Goal: Task Accomplishment & Management: Complete application form

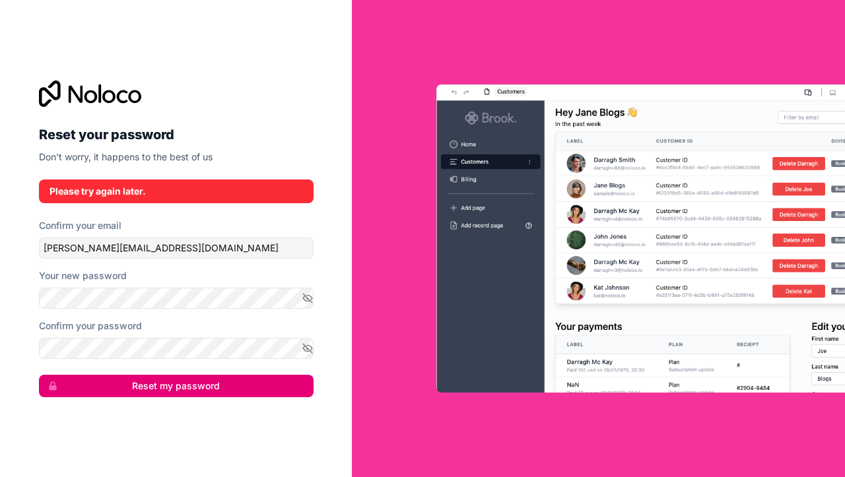
click at [84, 101] on icon at bounding box center [90, 93] width 102 height 26
click at [101, 92] on icon at bounding box center [90, 93] width 102 height 26
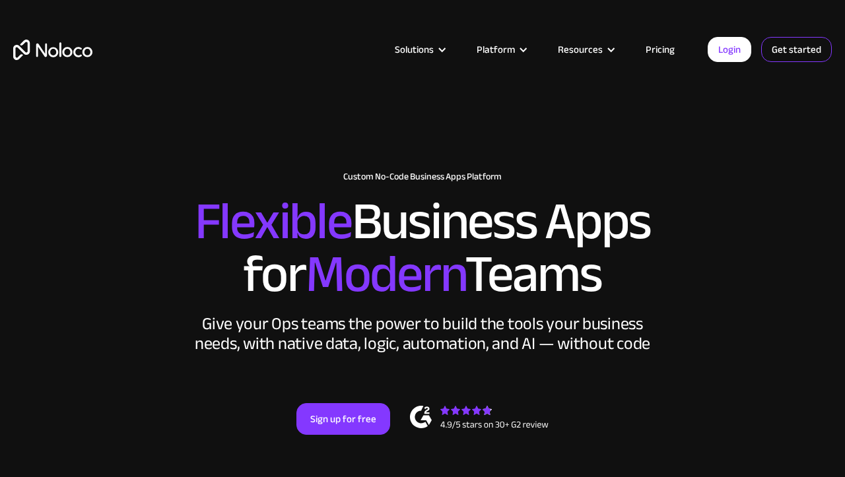
click at [775, 54] on link "Get started" at bounding box center [796, 49] width 71 height 25
click at [786, 46] on link "Get started" at bounding box center [796, 49] width 71 height 25
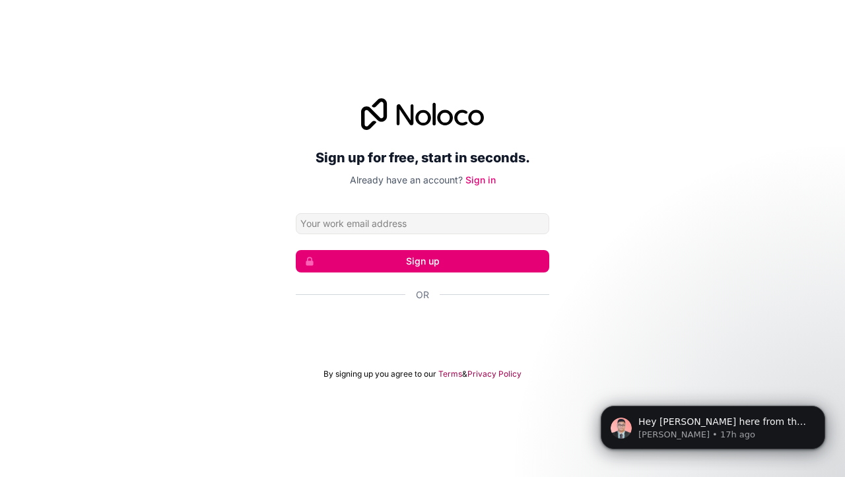
click at [427, 329] on div "Sign in with Google. Opens in new tab" at bounding box center [422, 330] width 253 height 29
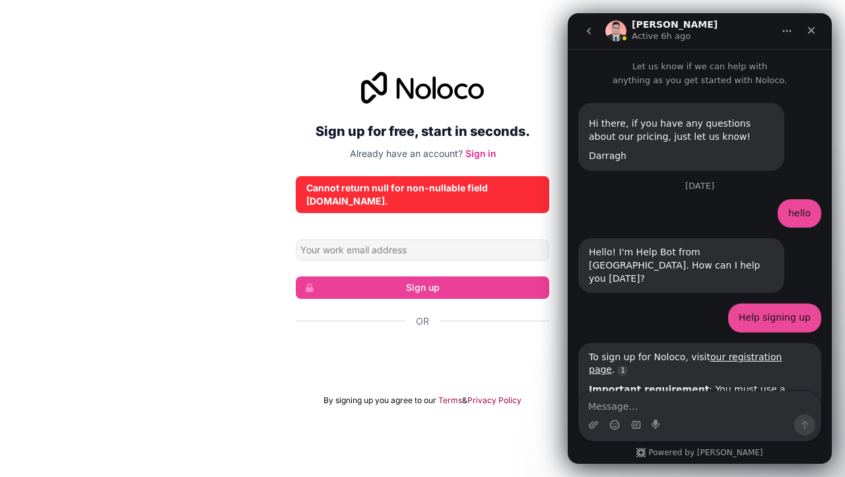
scroll to position [1764, 0]
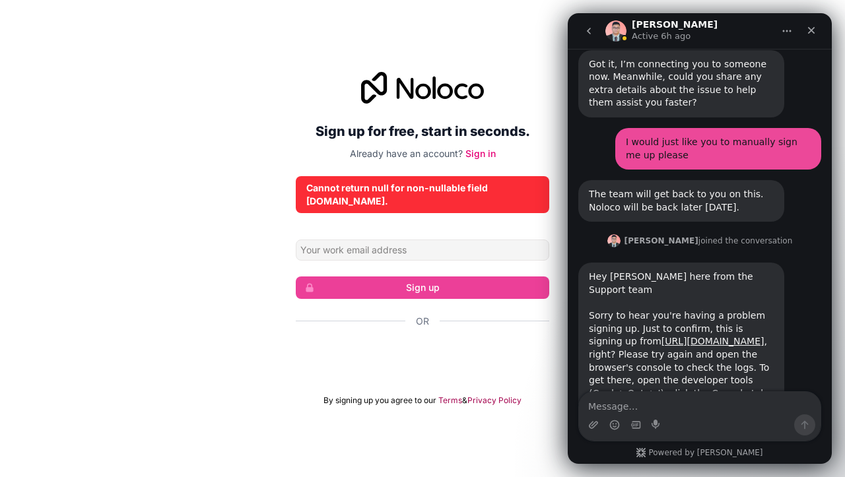
click at [683, 271] on div "Hey Adam, David here from the Support team ​ Sorry to hear you're having a prob…" at bounding box center [681, 381] width 185 height 220
click at [245, 236] on div "Sign up for free, start in seconds. Already have an account? Sign in Cannot ret…" at bounding box center [422, 238] width 845 height 371
click at [134, 158] on div "Sign up for free, start in seconds. Already have an account? Sign in Cannot ret…" at bounding box center [422, 238] width 845 height 371
click at [178, 214] on div "Sign up for free, start in seconds. Already have an account? Sign in Cannot ret…" at bounding box center [422, 238] width 845 height 371
drag, startPoint x: 724, startPoint y: 28, endPoint x: 663, endPoint y: 18, distance: 61.5
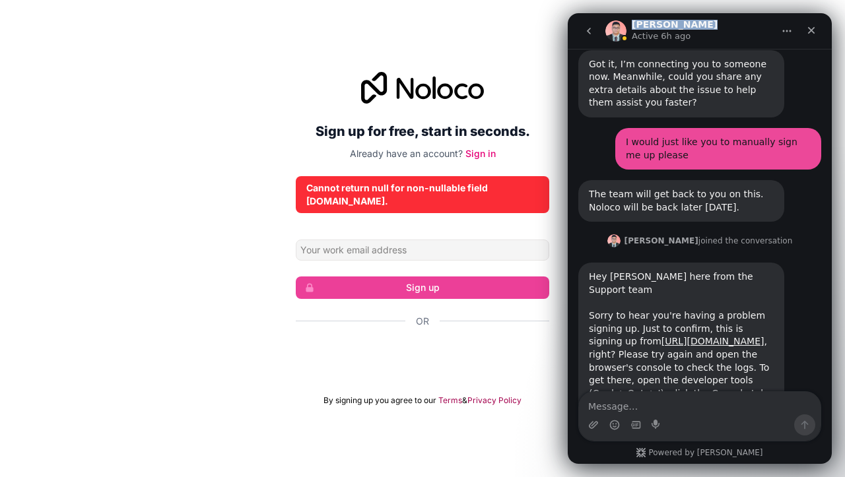
click at [663, 17] on nav "David Active 6h ago" at bounding box center [699, 31] width 264 height 36
click at [515, 68] on div "Sign up for free, start in seconds. Already have an account? Sign in Cannot ret…" at bounding box center [422, 238] width 845 height 371
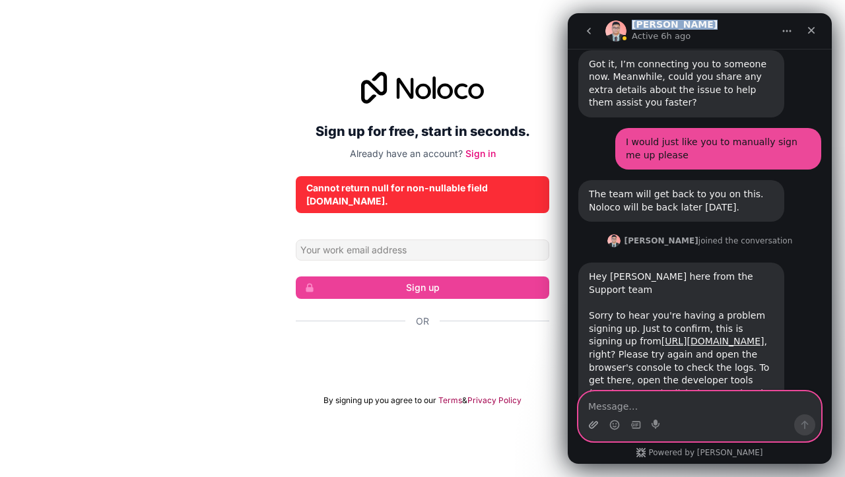
click at [595, 422] on icon "Upload attachment" at bounding box center [593, 424] width 9 height 7
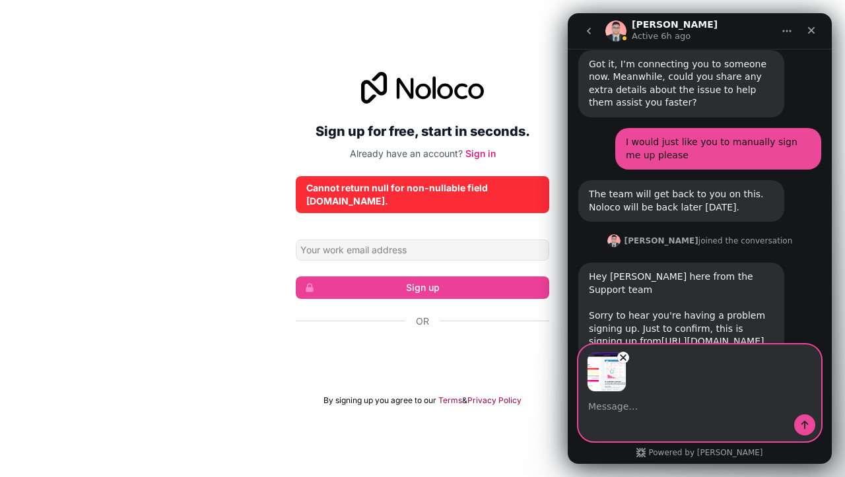
click at [616, 412] on textarea "Message…" at bounding box center [699, 403] width 241 height 22
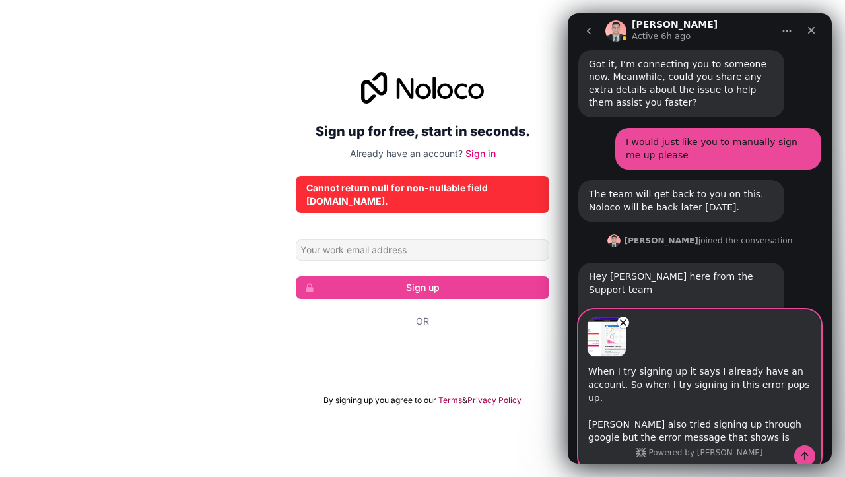
paste textarea "https://portals.noloco.io/register"
click at [615, 450] on textarea "When I try signing up it says I already have an account. So when I try signing …" at bounding box center [699, 409] width 241 height 104
paste textarea "https://portals.noloco.io/register"
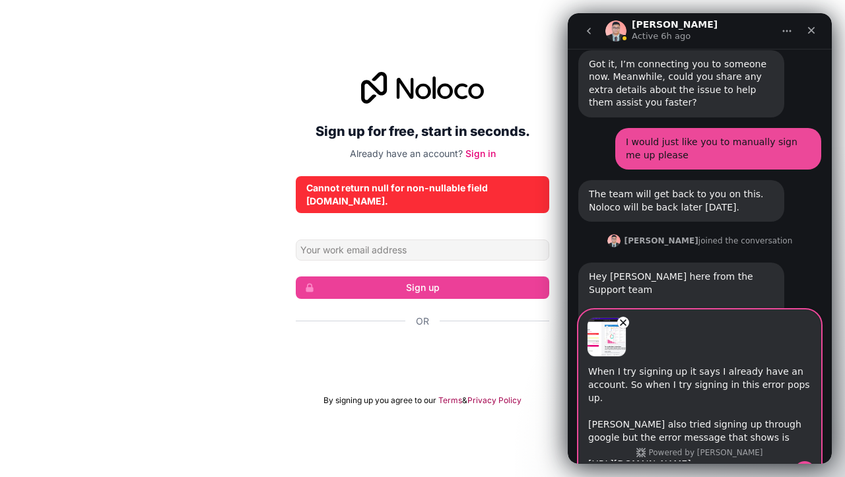
click at [614, 451] on textarea "When I try signing up it says I already have an account. So when I try signing …" at bounding box center [699, 409] width 241 height 104
type textarea "When I try signing up it says I already have an account. So when I try signing …"
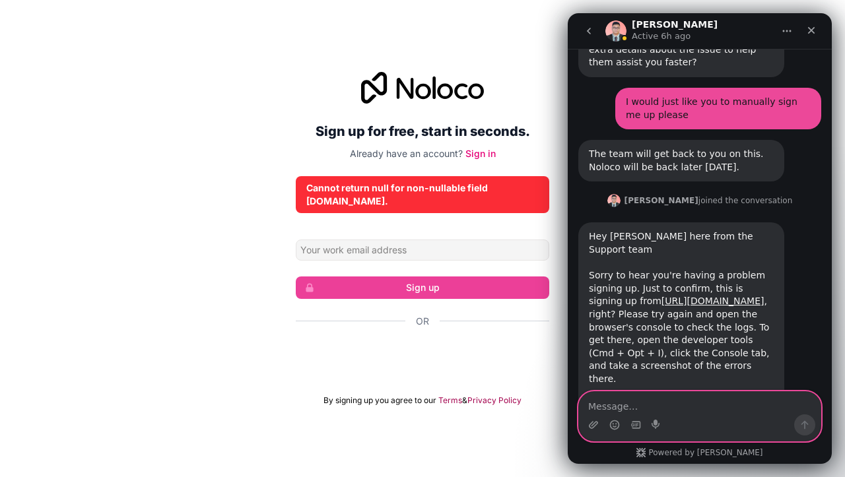
scroll to position [2009, 0]
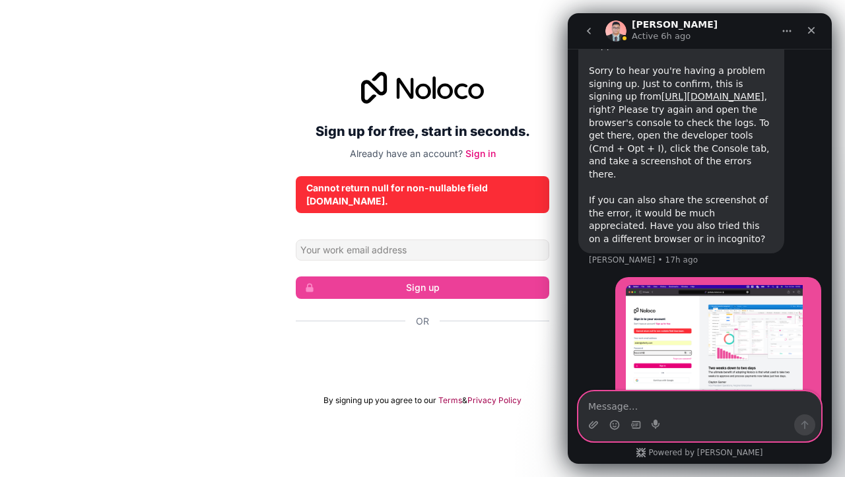
click at [672, 285] on img "user says…" at bounding box center [713, 340] width 177 height 111
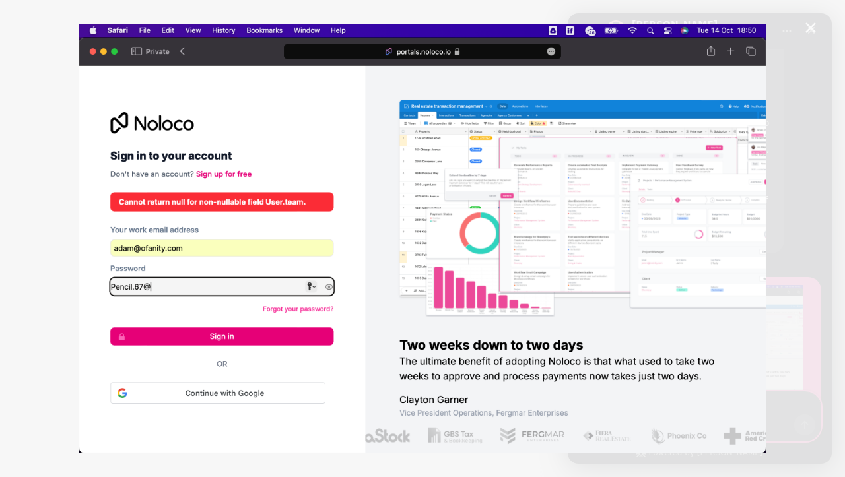
click at [555, 215] on img "Close" at bounding box center [422, 239] width 687 height 430
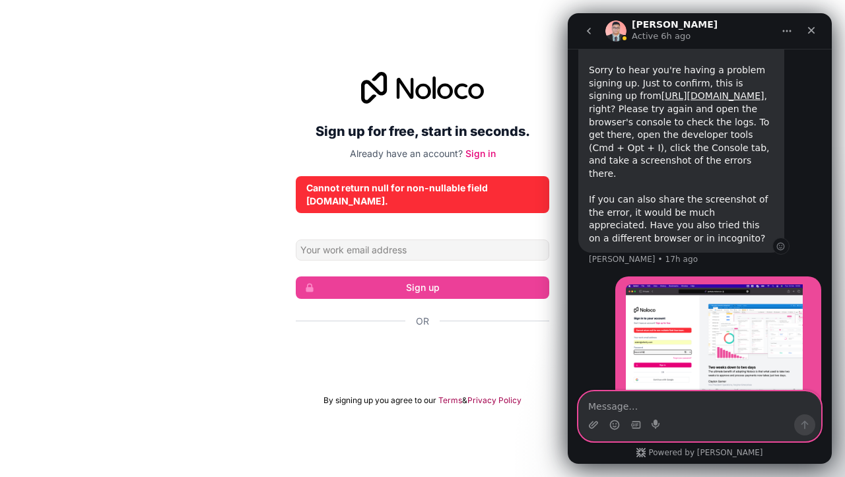
scroll to position [2009, 0]
click at [633, 407] on textarea "Message…" at bounding box center [699, 403] width 241 height 22
click at [623, 406] on textarea "Message…" at bounding box center [699, 403] width 241 height 22
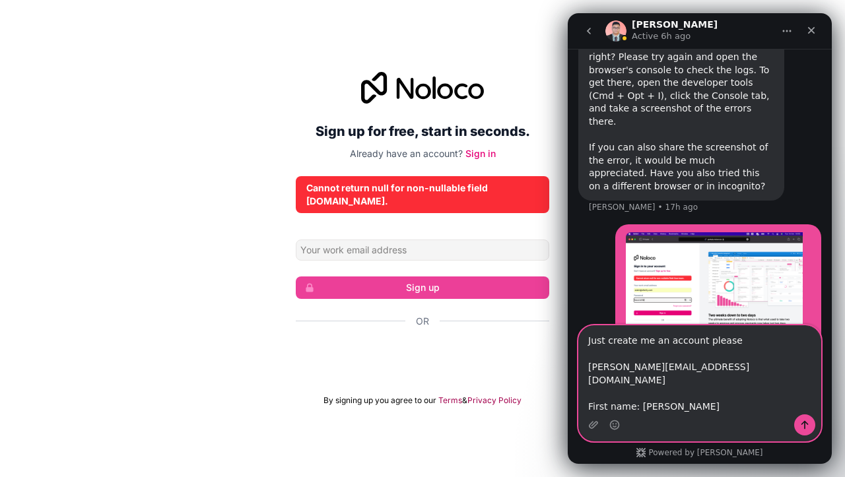
scroll to position [2075, 0]
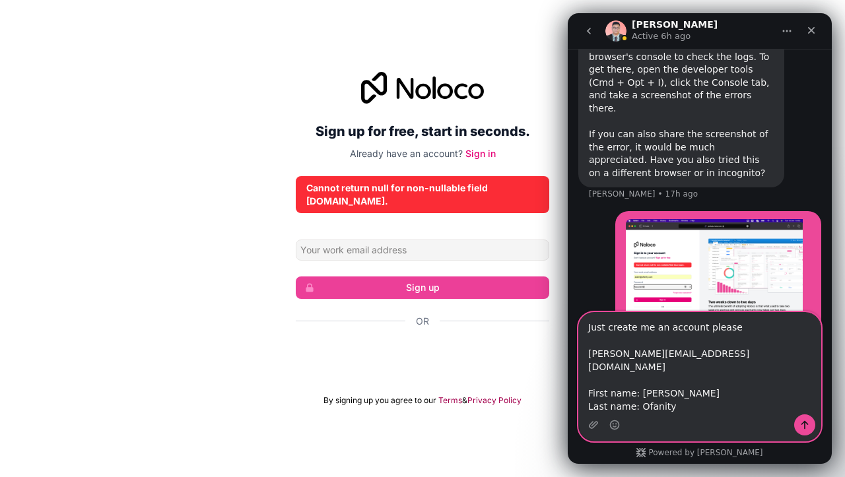
type textarea "Just create me an account please Adam@ofanity.com First name: Adam Last name: O…"
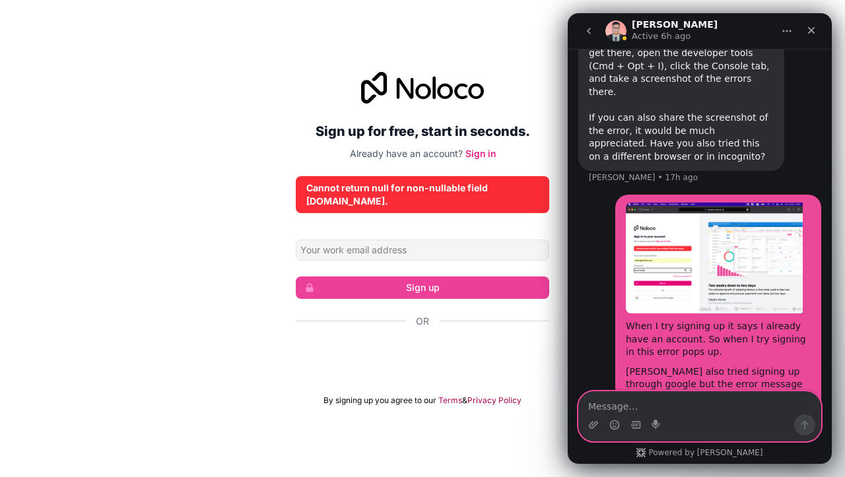
scroll to position [2090, 0]
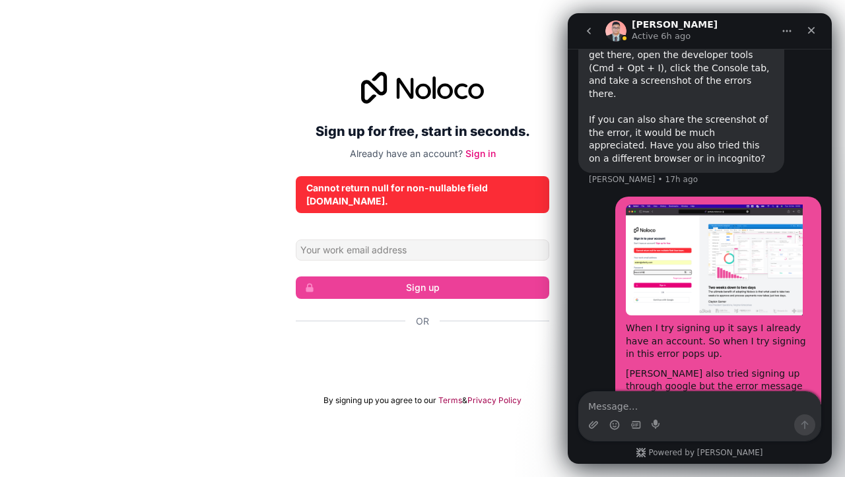
click at [500, 77] on div "Sign up for free, start in seconds. Already have an account? Sign in Cannot ret…" at bounding box center [422, 238] width 845 height 371
click at [352, 229] on div "Sign up for free, start in seconds. Already have an account? Sign in Cannot ret…" at bounding box center [422, 239] width 253 height 334
click at [784, 31] on icon "Home" at bounding box center [787, 31] width 9 height 2
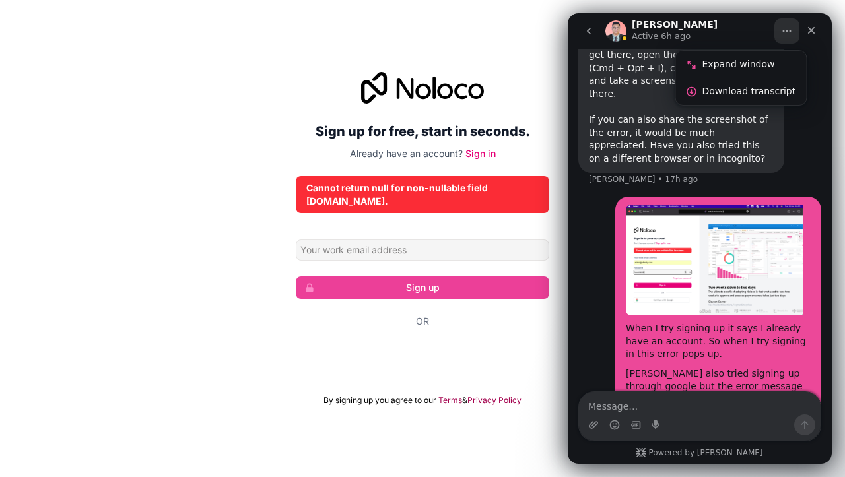
click at [783, 31] on icon "Home" at bounding box center [787, 31] width 9 height 2
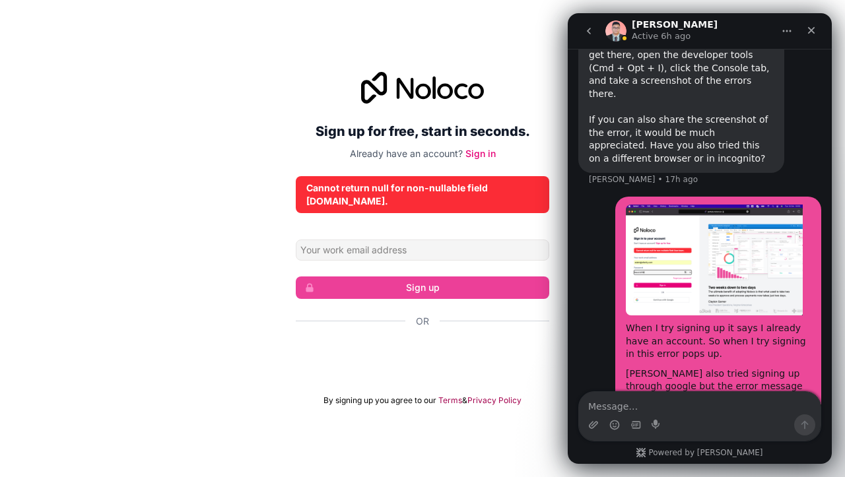
click at [597, 30] on button "go back" at bounding box center [588, 30] width 25 height 25
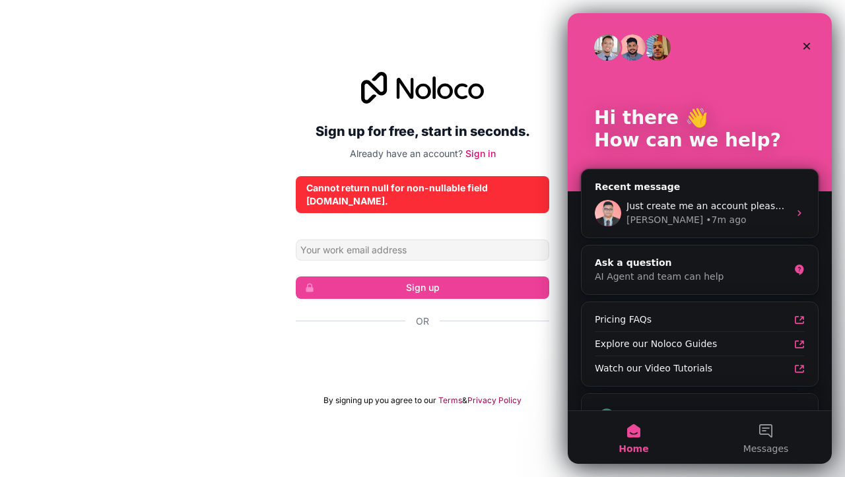
scroll to position [0, 0]
click at [807, 49] on icon "Close" at bounding box center [806, 46] width 11 height 11
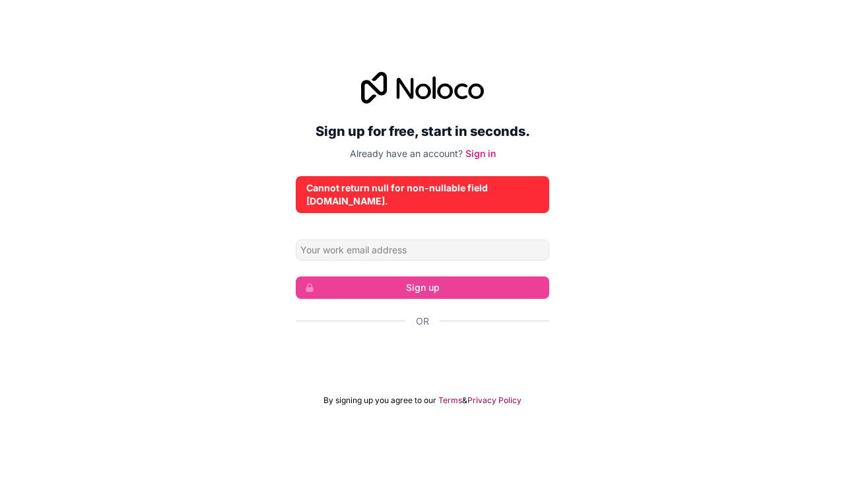
click at [478, 189] on div "Cannot return null for non-nullable field User.team." at bounding box center [422, 194] width 232 height 26
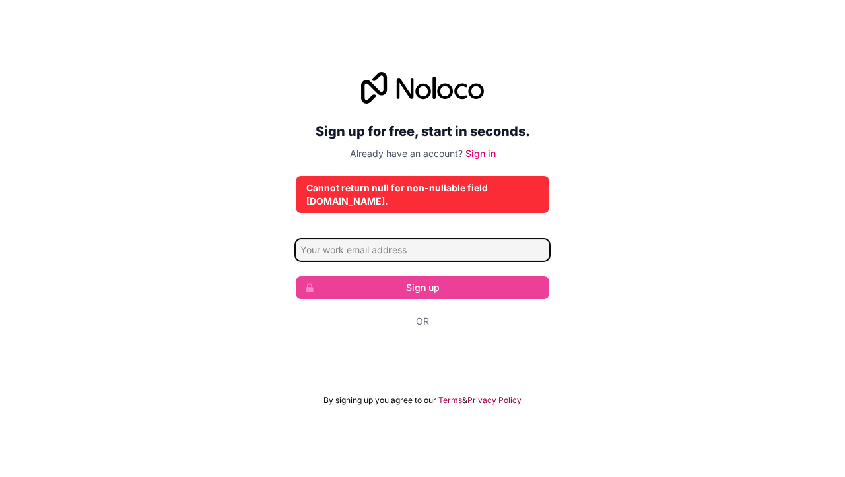
click at [478, 240] on input "Email address" at bounding box center [422, 250] width 253 height 21
type input "adam@ofanity.com"
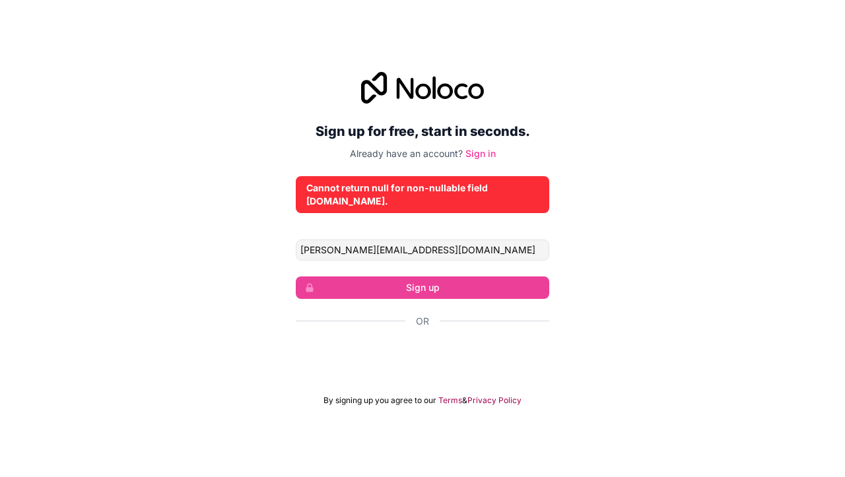
click at [482, 156] on link "Sign in" at bounding box center [480, 153] width 30 height 11
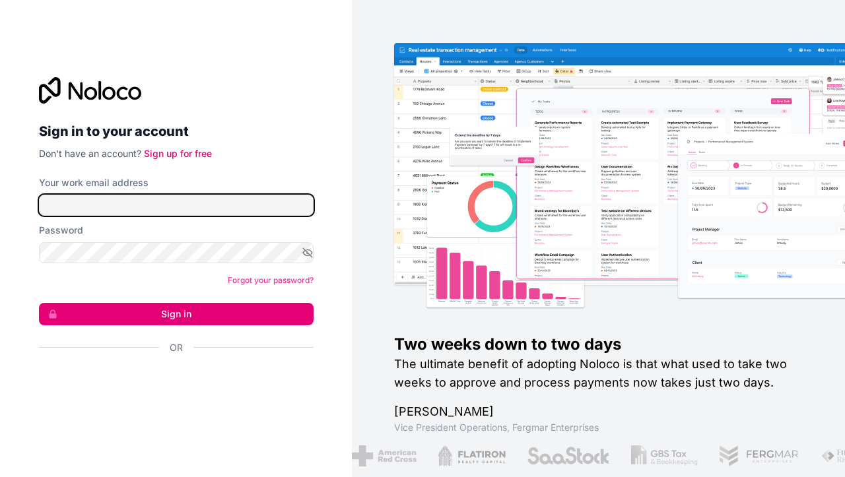
type input "adam@ofanity.com"
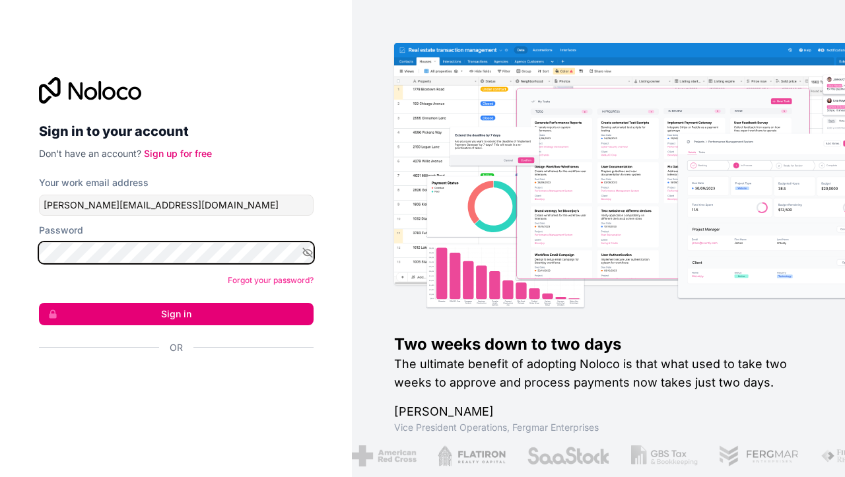
click at [176, 313] on button "Sign in" at bounding box center [176, 314] width 274 height 22
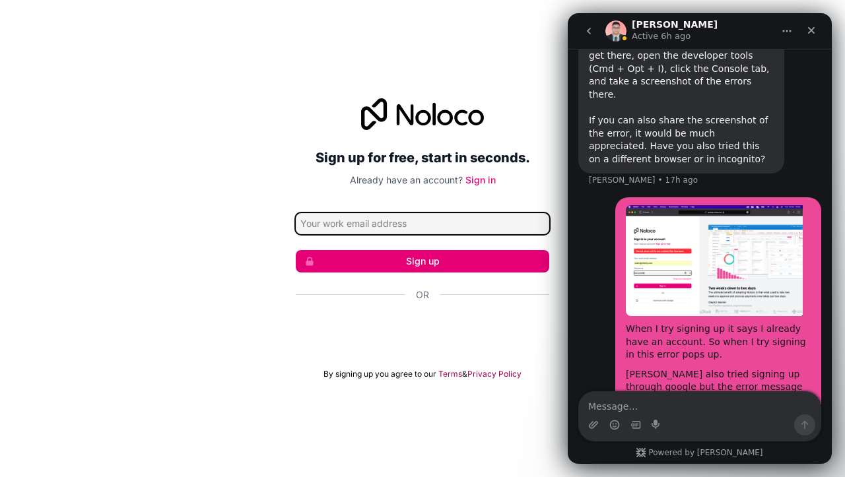
scroll to position [2090, 0]
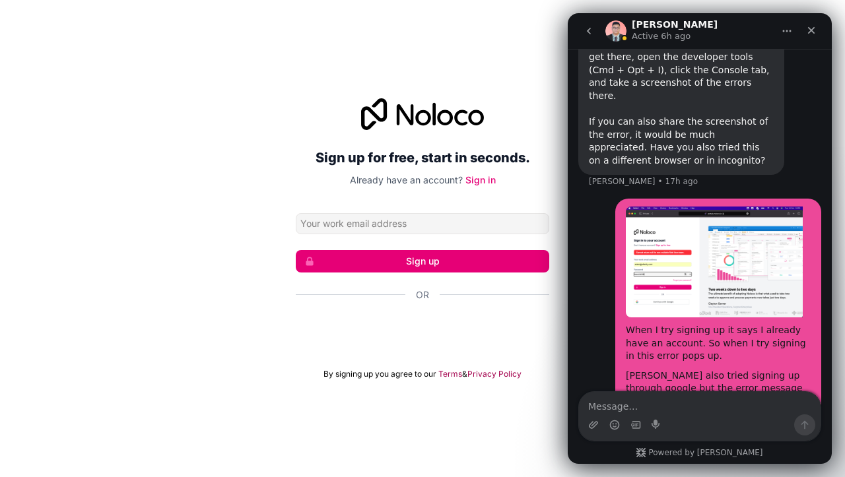
click at [414, 88] on div "Sign up for free, start in seconds. Already have an account? Sign in Sign up Or…" at bounding box center [422, 239] width 845 height 318
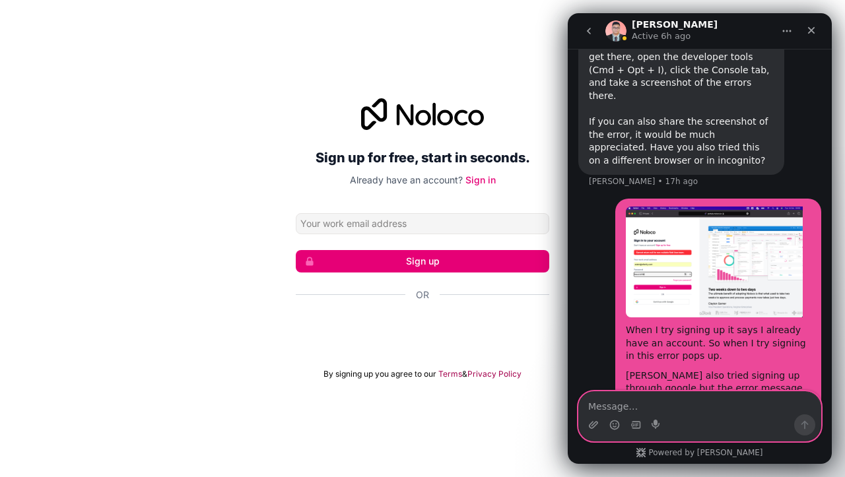
click at [620, 405] on textarea "Message…" at bounding box center [699, 403] width 241 height 22
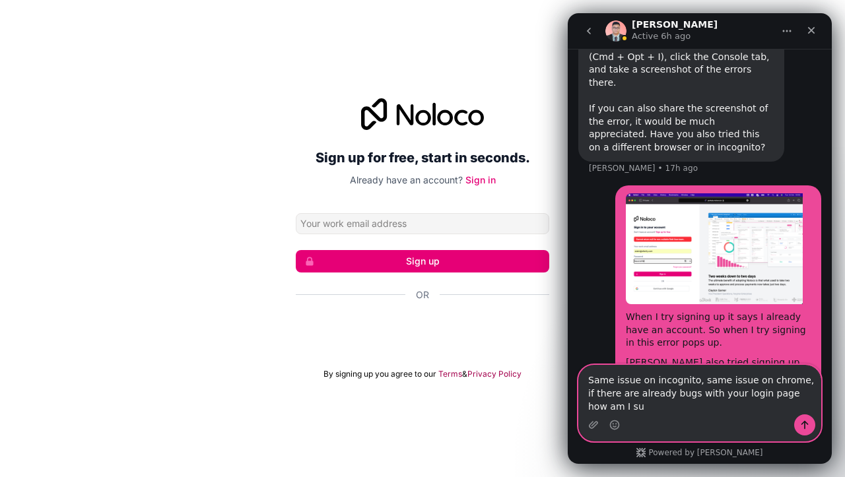
scroll to position [2116, 0]
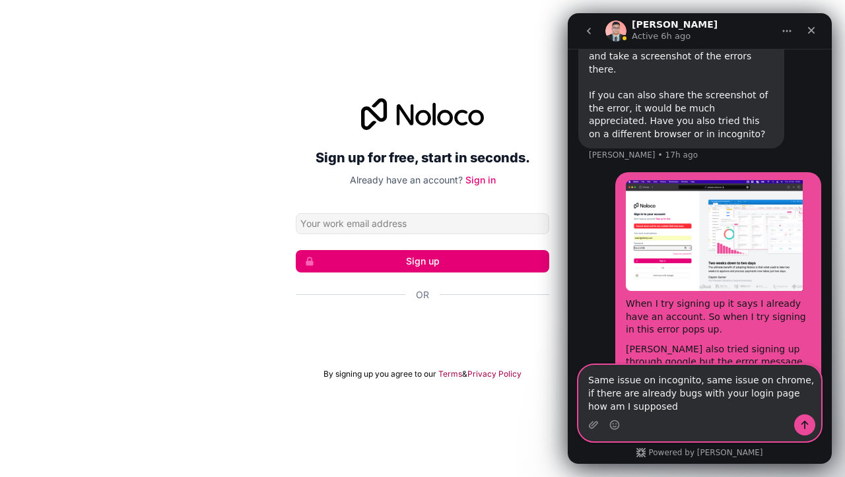
click at [795, 381] on textarea "Same issue on incognito, same issue on chrome, if there are already bugs with y…" at bounding box center [699, 390] width 241 height 49
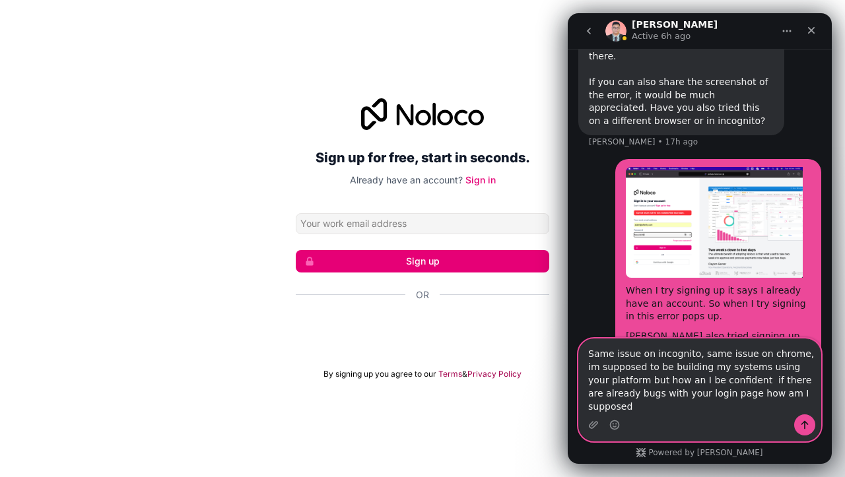
scroll to position [2142, 0]
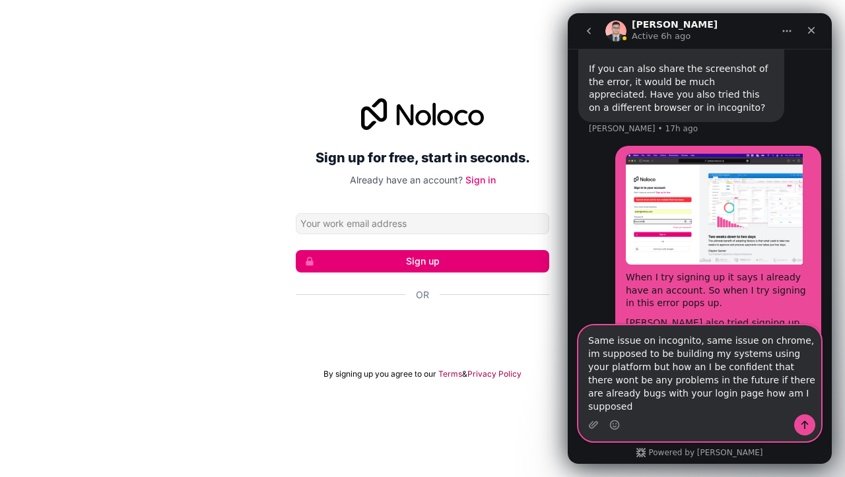
drag, startPoint x: 699, startPoint y: 406, endPoint x: 802, endPoint y: 408, distance: 103.0
click at [802, 408] on textarea "Same issue on incognito, same issue on chrome, im supposed to be building my sy…" at bounding box center [699, 370] width 241 height 88
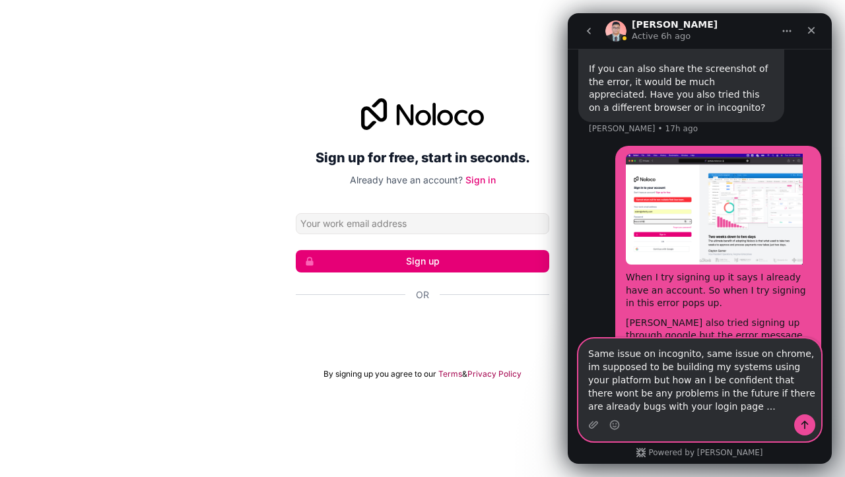
click at [659, 407] on textarea "Same issue on incognito, same issue on chrome, im supposed to be building my sy…" at bounding box center [699, 376] width 241 height 75
type textarea "Same issue on incognito, same issue on chrome, im supposed to be building my sy…"
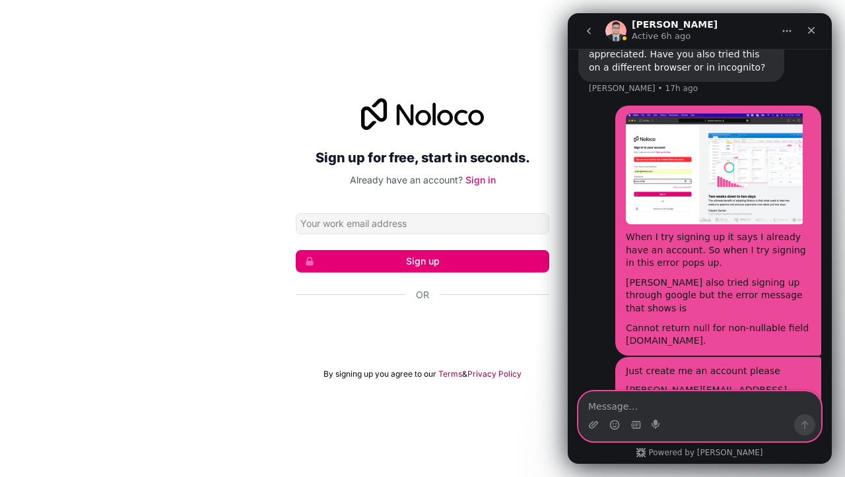
scroll to position [2182, 0]
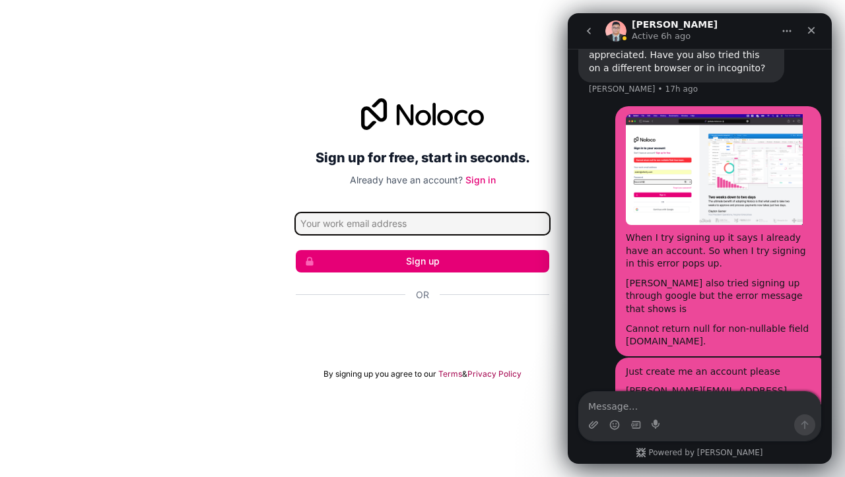
click at [424, 230] on input "Email address" at bounding box center [422, 223] width 253 height 21
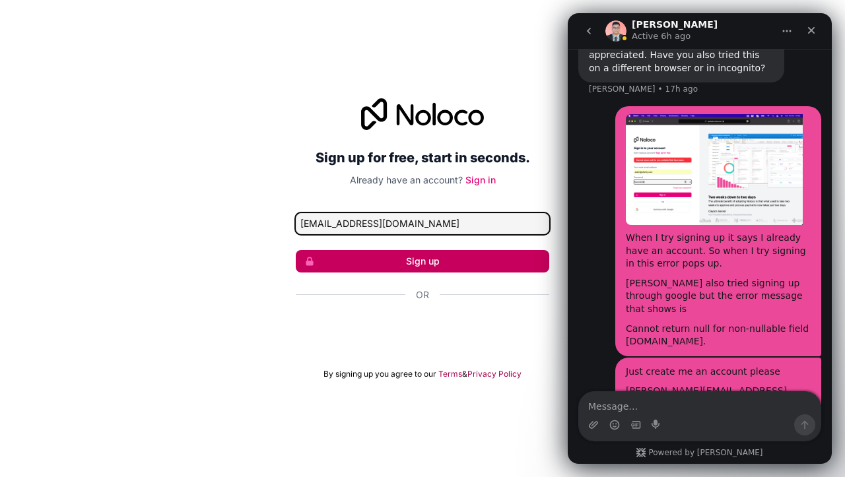
type input "content@ofanity.com"
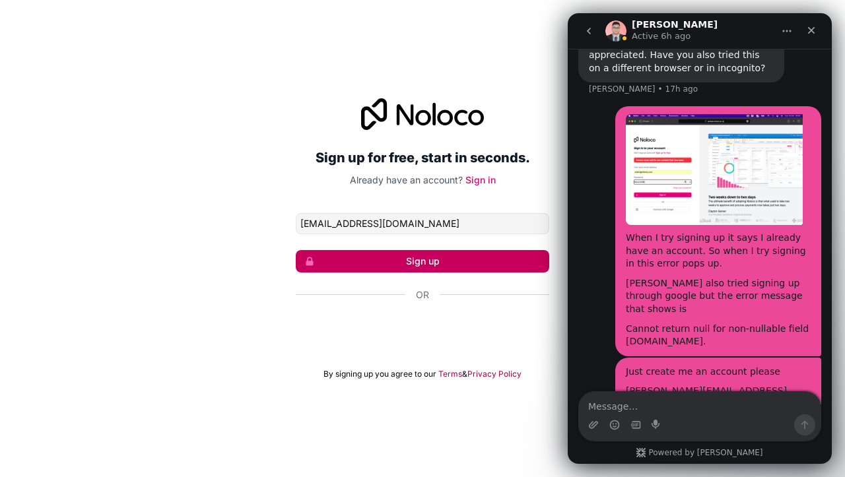
click at [379, 266] on button "Sign up" at bounding box center [422, 261] width 253 height 22
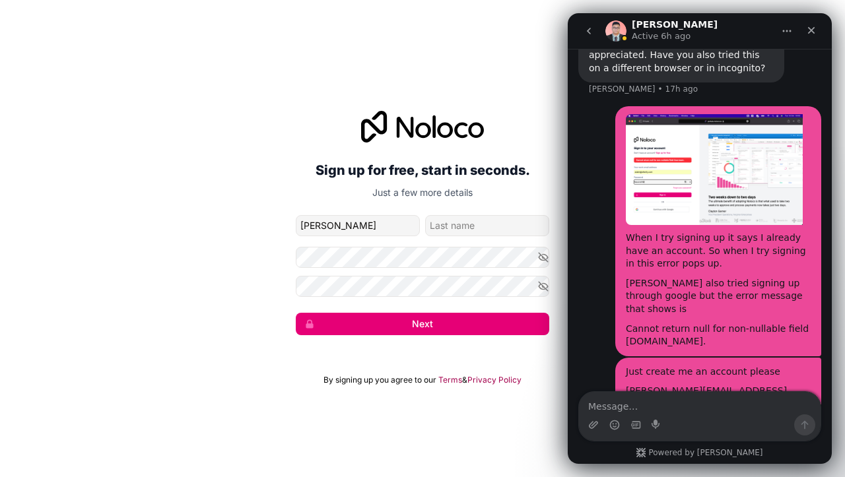
type input "Adam"
type input "B"
type input "Ofanity"
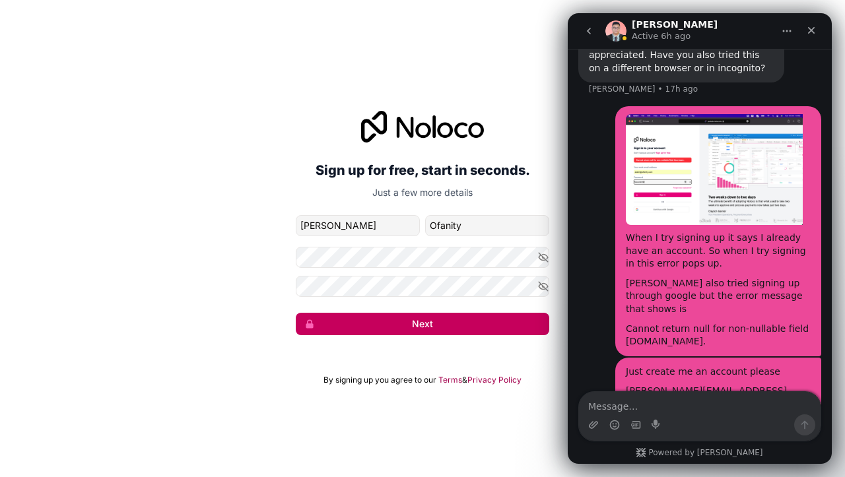
click at [368, 328] on button "Next" at bounding box center [422, 324] width 253 height 22
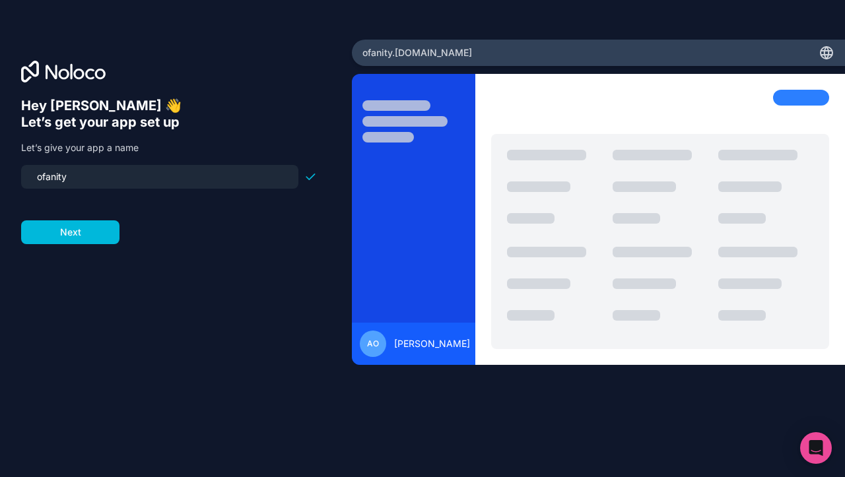
click at [42, 177] on input "ofanity" at bounding box center [159, 177] width 261 height 18
click at [97, 177] on input "ofanity" at bounding box center [159, 177] width 261 height 18
type input "ofanity"
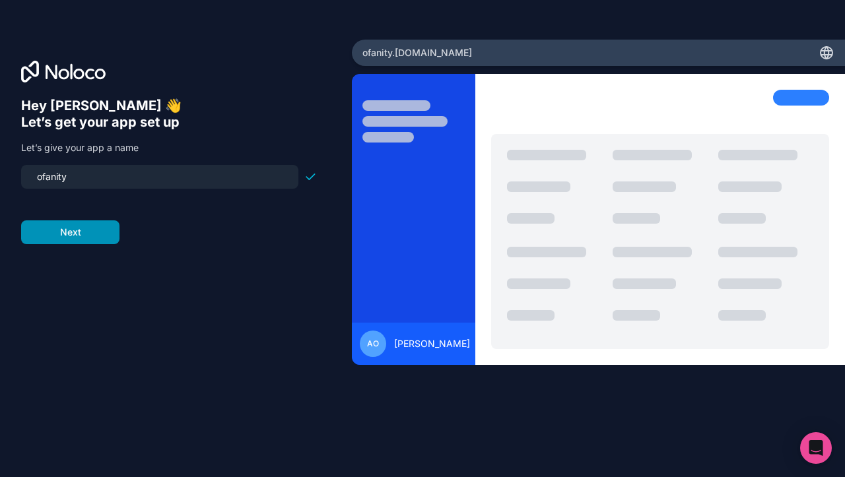
click at [73, 235] on button "Next" at bounding box center [70, 232] width 98 height 24
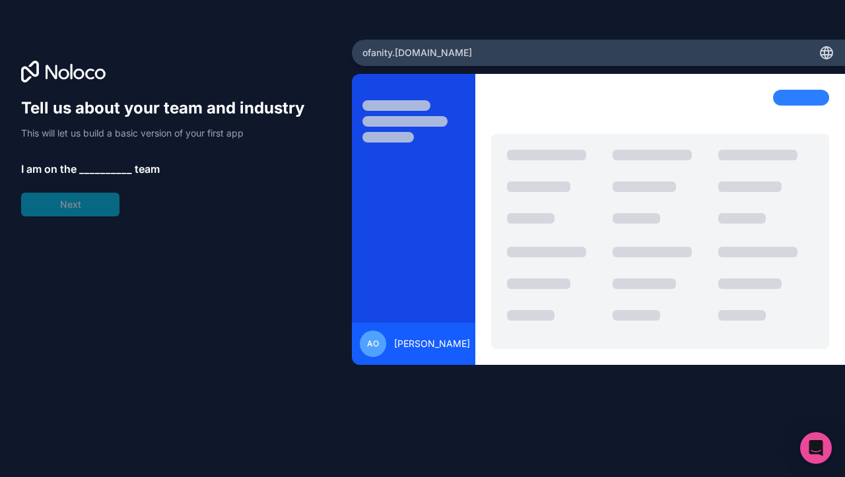
click at [94, 169] on span "__________" at bounding box center [105, 169] width 53 height 16
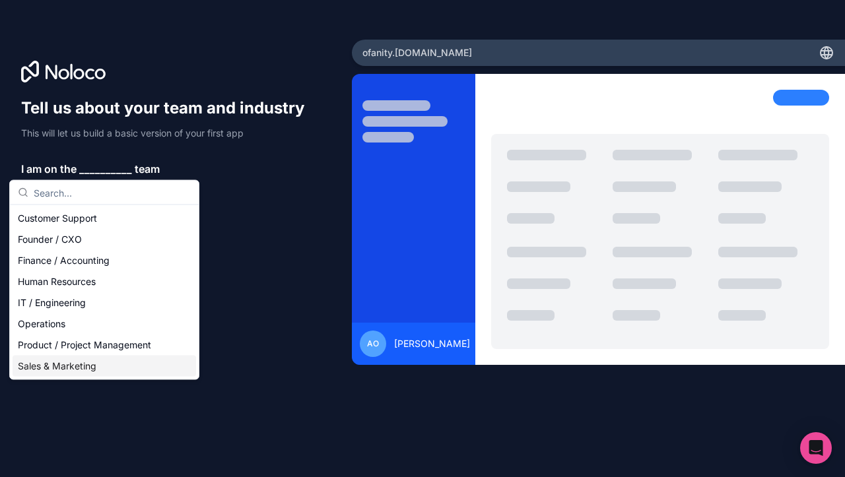
click at [97, 369] on div "Sales & Marketing" at bounding box center [104, 366] width 183 height 21
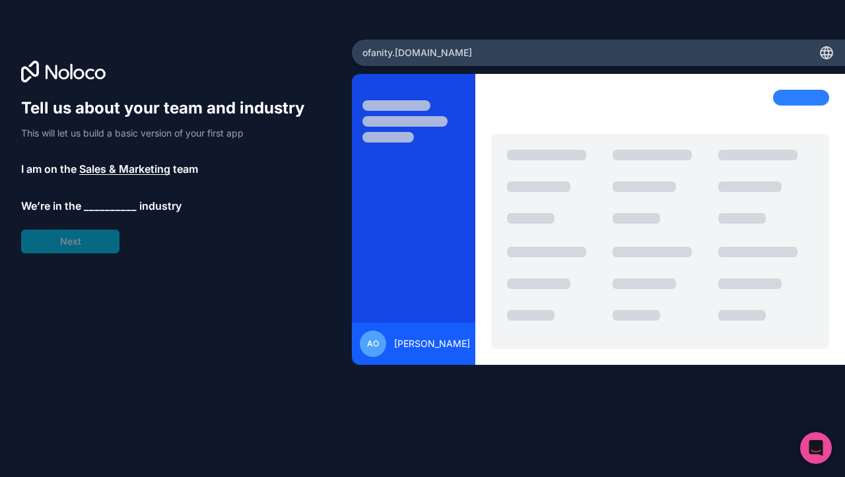
click at [102, 206] on span "__________" at bounding box center [110, 206] width 53 height 16
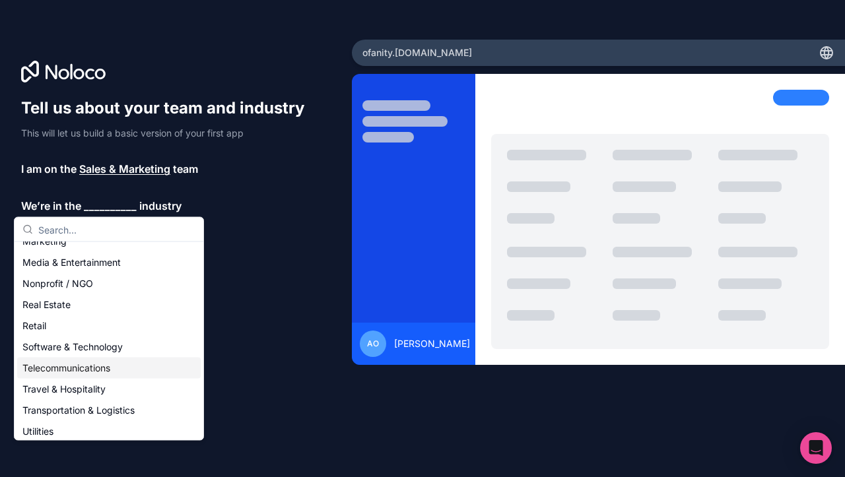
scroll to position [203, 0]
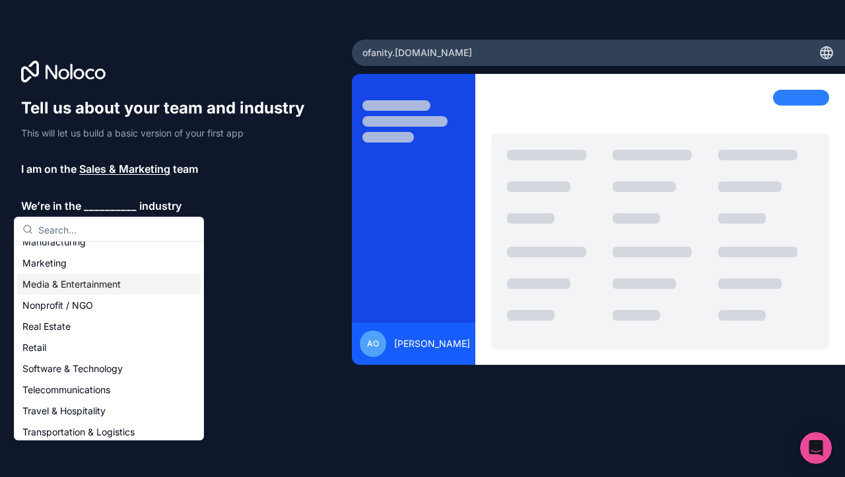
click at [117, 288] on div "Media & Entertainment" at bounding box center [108, 284] width 183 height 21
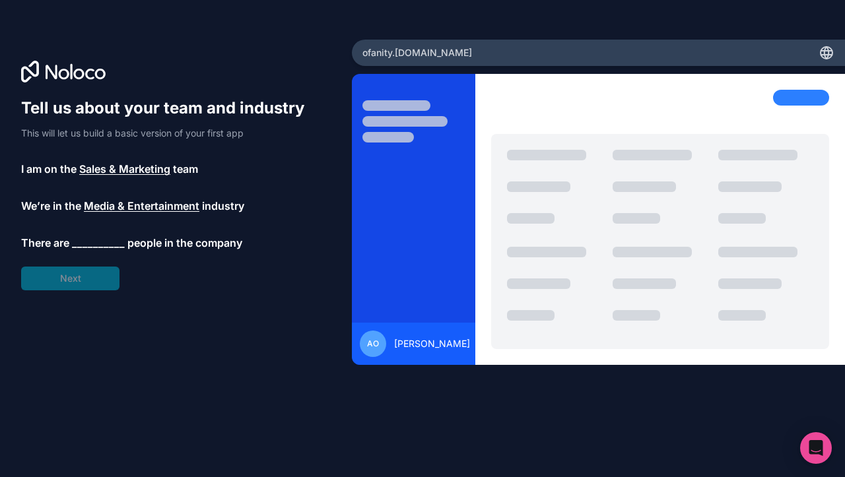
click at [103, 244] on span "__________" at bounding box center [98, 243] width 53 height 16
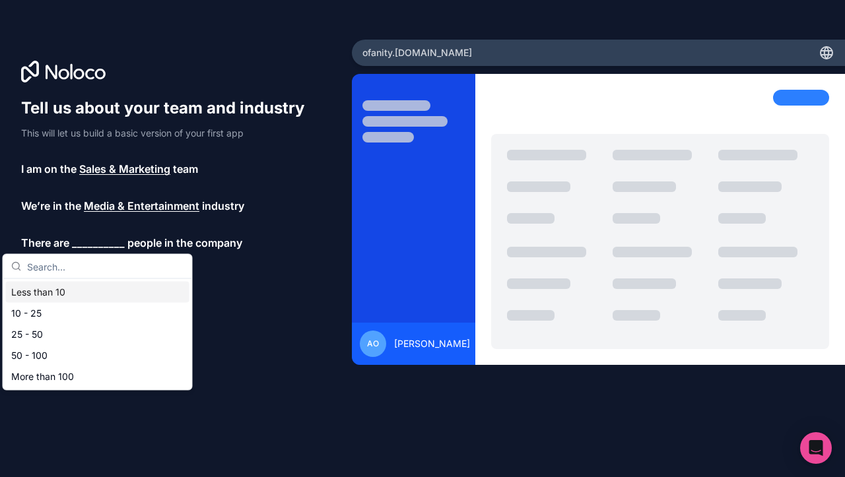
click at [79, 294] on div "Less than 10" at bounding box center [97, 292] width 183 height 21
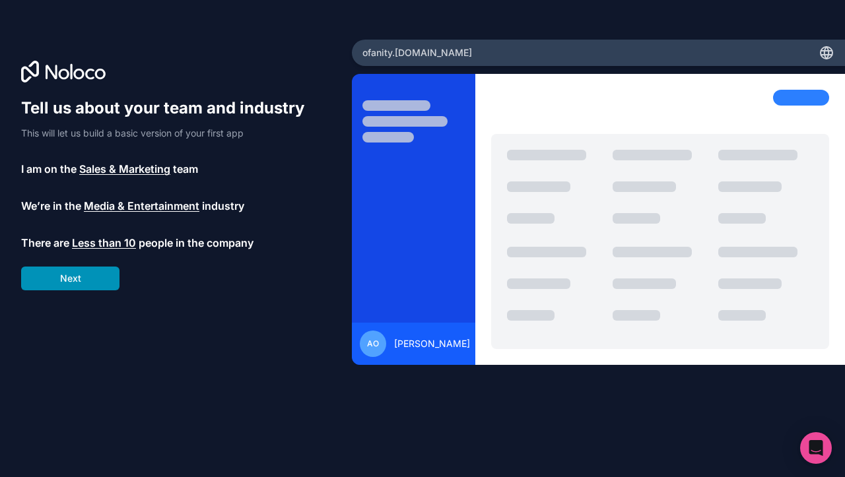
click at [85, 282] on button "Next" at bounding box center [70, 279] width 98 height 24
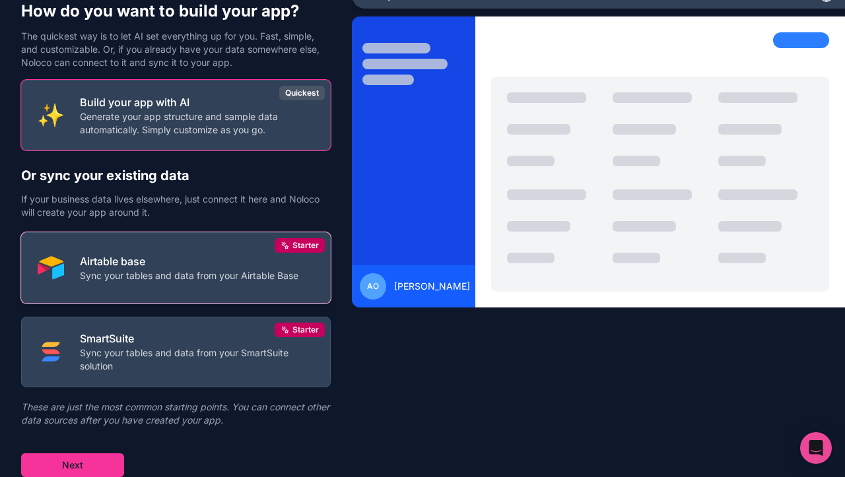
scroll to position [57, 0]
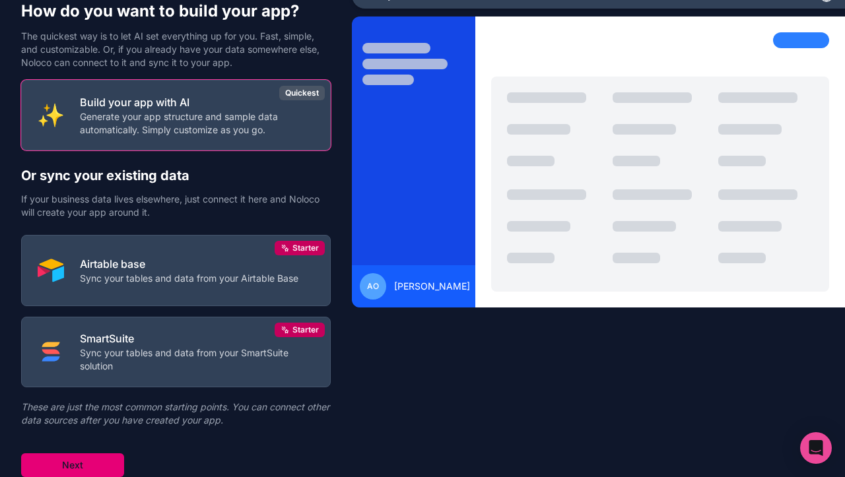
click at [92, 464] on button "Next" at bounding box center [72, 465] width 103 height 24
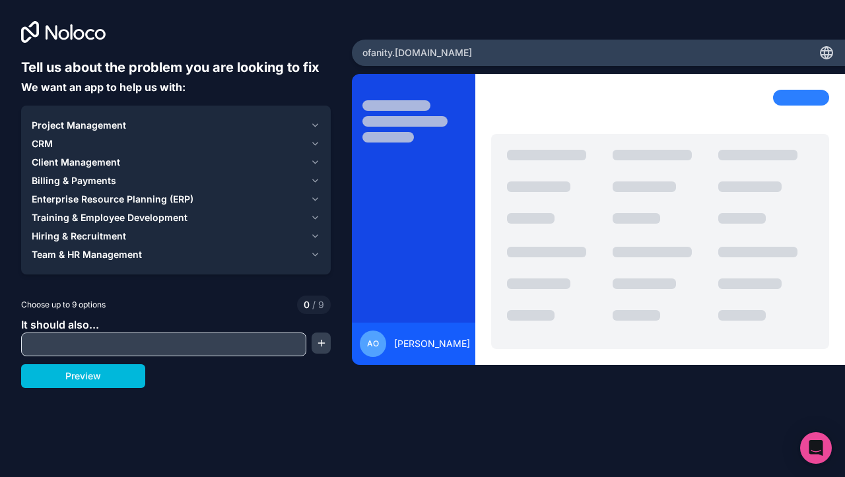
click at [316, 143] on icon "button" at bounding box center [315, 144] width 10 height 11
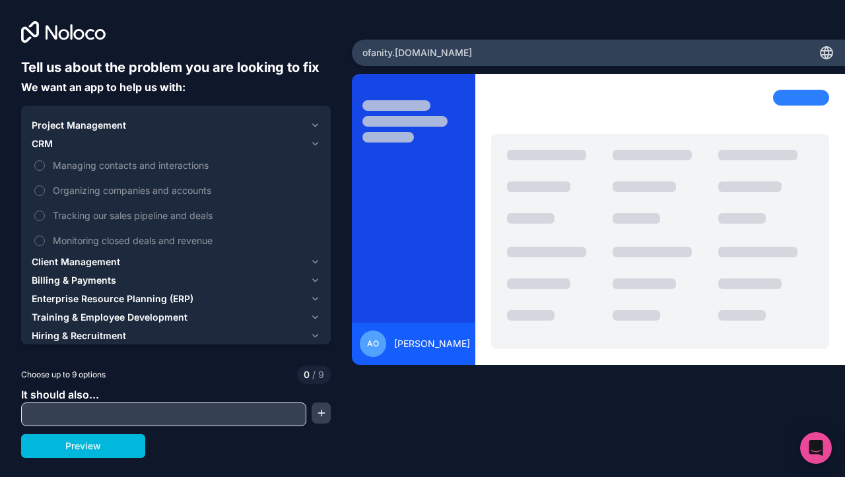
click at [318, 125] on icon "button" at bounding box center [315, 125] width 10 height 11
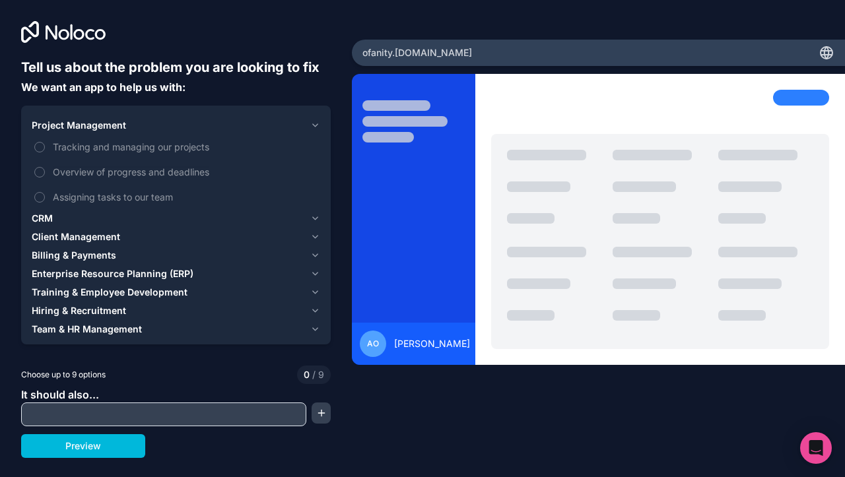
click at [75, 144] on span "Tracking and managing our projects" at bounding box center [185, 147] width 265 height 14
click at [45, 144] on button "Tracking and managing our projects" at bounding box center [39, 147] width 11 height 11
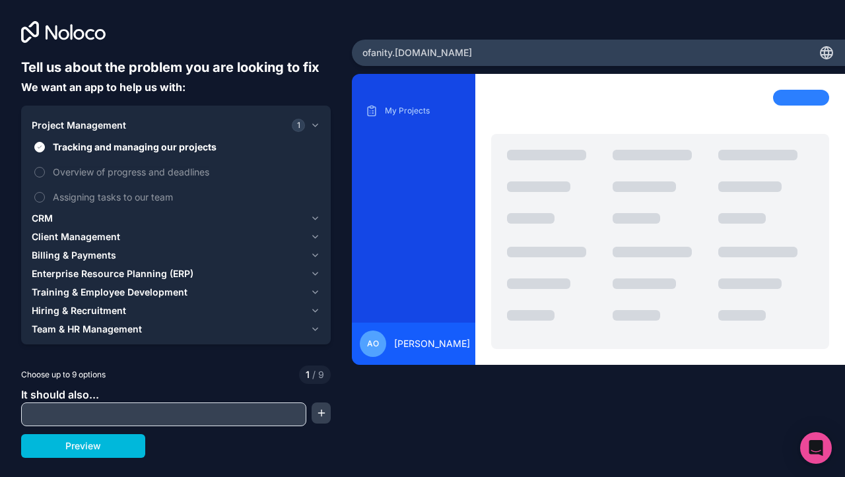
click at [80, 197] on span "Assigning tasks to our team" at bounding box center [185, 197] width 265 height 14
click at [45, 197] on button "Assigning tasks to our team" at bounding box center [39, 197] width 11 height 11
click at [96, 148] on span "Tracking and managing our projects" at bounding box center [185, 147] width 265 height 14
click at [45, 148] on button "Tracking and managing our projects" at bounding box center [39, 147] width 11 height 11
click at [96, 148] on span "Tracking and managing our projects" at bounding box center [185, 147] width 265 height 14
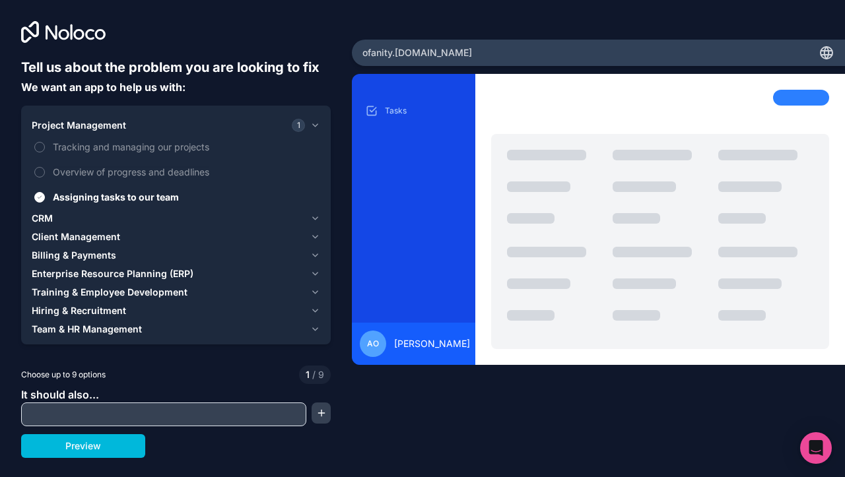
click at [45, 148] on button "Tracking and managing our projects" at bounding box center [39, 147] width 11 height 11
click at [96, 148] on span "Tracking and managing our projects" at bounding box center [185, 147] width 265 height 14
click at [45, 148] on button "Tracking and managing our projects" at bounding box center [39, 147] width 11 height 11
click at [108, 174] on span "Overview of progress and deadlines" at bounding box center [185, 172] width 265 height 14
click at [45, 174] on button "Overview of progress and deadlines" at bounding box center [39, 172] width 11 height 11
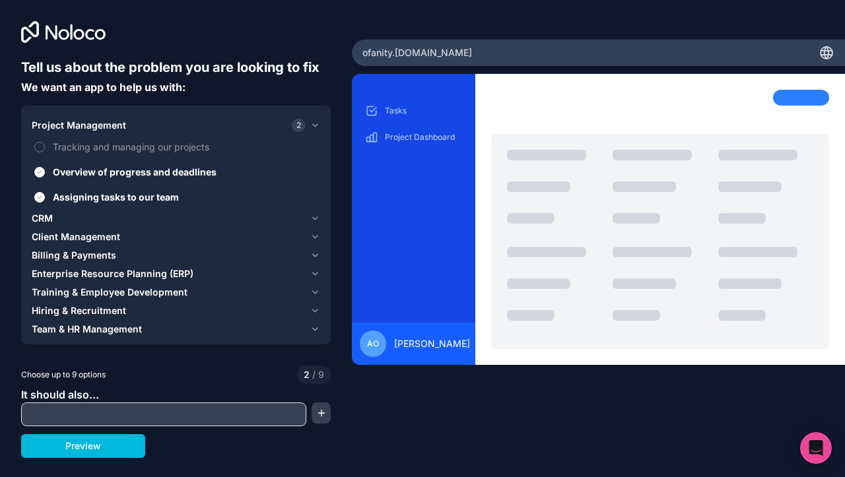
click at [108, 174] on span "Overview of progress and deadlines" at bounding box center [185, 172] width 265 height 14
click at [45, 174] on button "Overview of progress and deadlines" at bounding box center [39, 172] width 11 height 11
click at [113, 174] on span "Overview of progress and deadlines" at bounding box center [185, 172] width 265 height 14
click at [45, 174] on button "Overview of progress and deadlines" at bounding box center [39, 172] width 11 height 11
click at [113, 174] on span "Overview of progress and deadlines" at bounding box center [185, 172] width 265 height 14
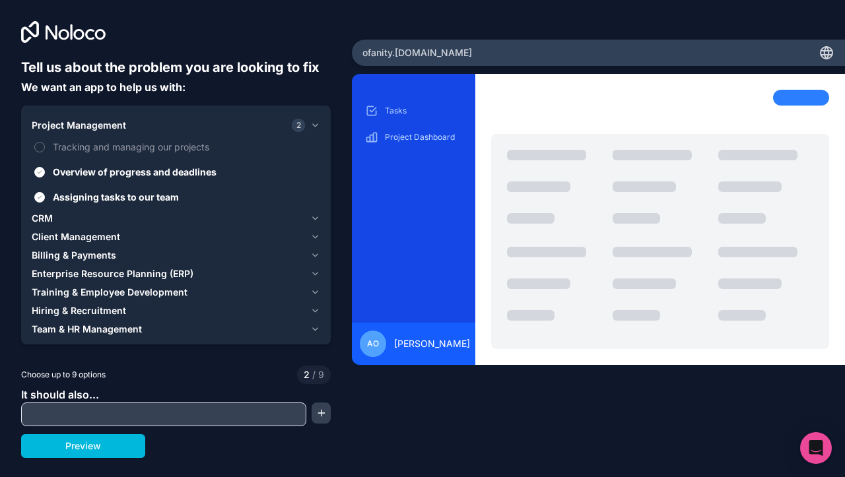
click at [45, 174] on button "Overview of progress and deadlines" at bounding box center [39, 172] width 11 height 11
click at [73, 212] on div "CRM" at bounding box center [168, 218] width 273 height 13
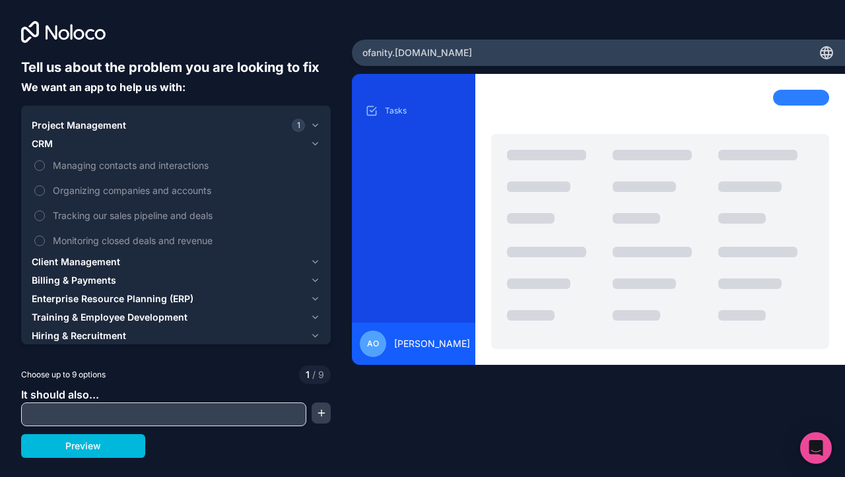
click at [79, 166] on span "Managing contacts and interactions" at bounding box center [185, 165] width 265 height 14
click at [45, 166] on button "Managing contacts and interactions" at bounding box center [39, 165] width 11 height 11
click at [80, 166] on span "Managing contacts and interactions" at bounding box center [185, 165] width 265 height 14
click at [45, 166] on button "Managing contacts and interactions" at bounding box center [39, 165] width 11 height 11
click at [80, 166] on span "Managing contacts and interactions" at bounding box center [185, 165] width 265 height 14
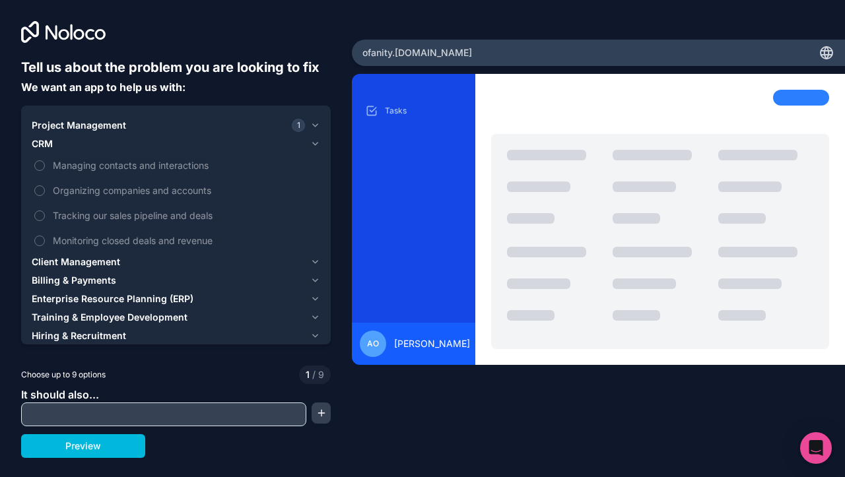
click at [45, 166] on button "Managing contacts and interactions" at bounding box center [39, 165] width 11 height 11
click at [87, 189] on span "Organizing companies and accounts" at bounding box center [185, 190] width 265 height 14
click at [45, 189] on button "Organizing companies and accounts" at bounding box center [39, 190] width 11 height 11
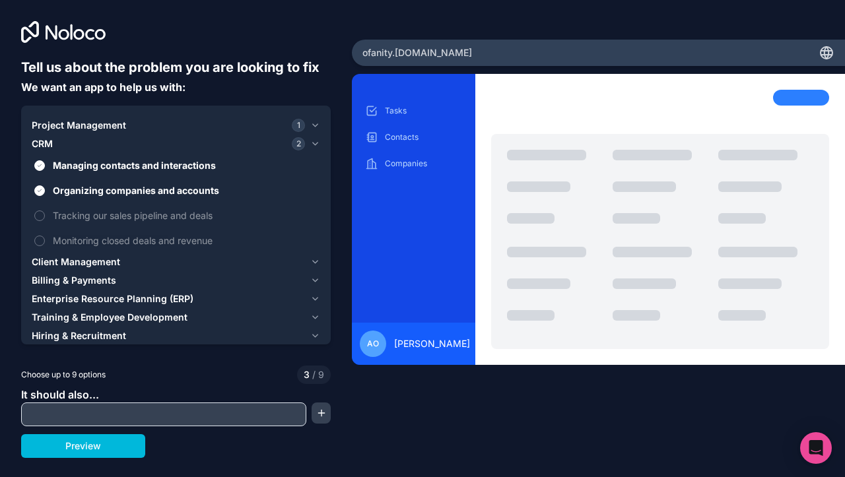
click at [87, 189] on span "Organizing companies and accounts" at bounding box center [185, 190] width 265 height 14
click at [45, 189] on button "Organizing companies and accounts" at bounding box center [39, 190] width 11 height 11
click at [86, 214] on span "Tracking our sales pipeline and deals" at bounding box center [185, 215] width 265 height 14
click at [45, 214] on button "Tracking our sales pipeline and deals" at bounding box center [39, 215] width 11 height 11
click at [86, 214] on span "Tracking our sales pipeline and deals" at bounding box center [185, 215] width 265 height 14
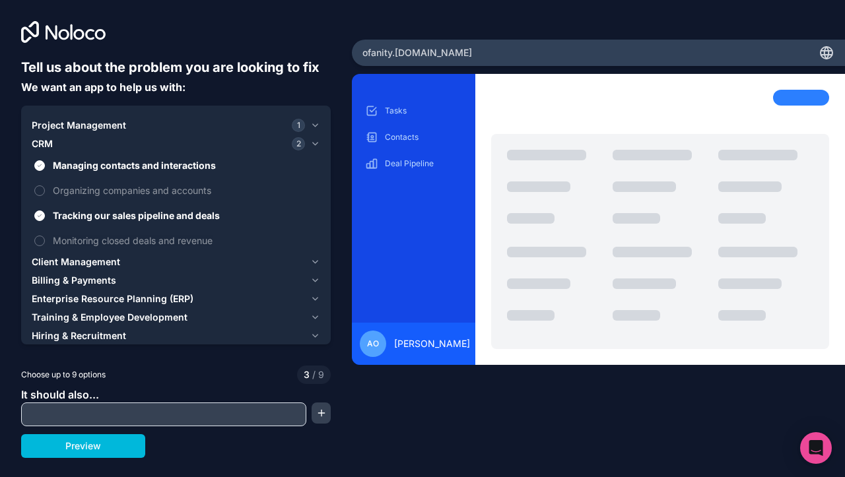
click at [45, 214] on button "Tracking our sales pipeline and deals" at bounding box center [39, 215] width 11 height 11
click at [83, 238] on span "Monitoring closed deals and revenue" at bounding box center [185, 241] width 265 height 14
click at [45, 238] on button "Monitoring closed deals and revenue" at bounding box center [39, 241] width 11 height 11
click at [83, 238] on span "Monitoring closed deals and revenue" at bounding box center [185, 241] width 265 height 14
click at [45, 238] on button "Monitoring closed deals and revenue" at bounding box center [39, 241] width 11 height 11
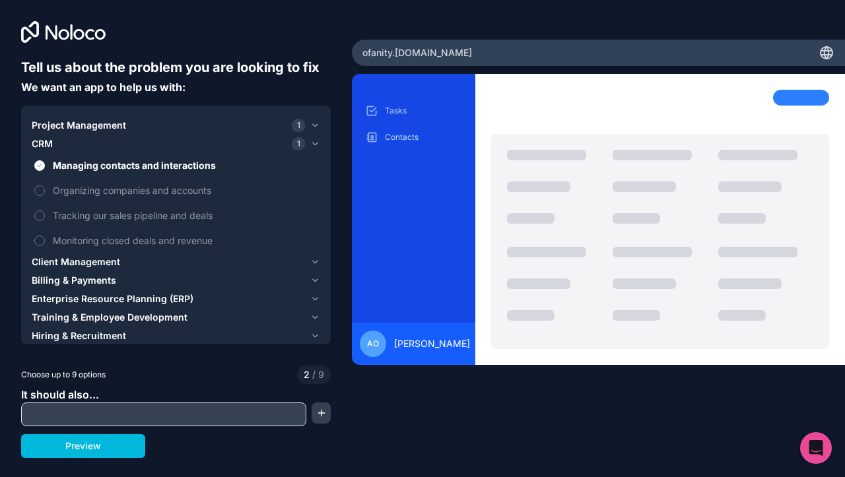
click at [80, 260] on span "Client Management" at bounding box center [76, 261] width 88 height 13
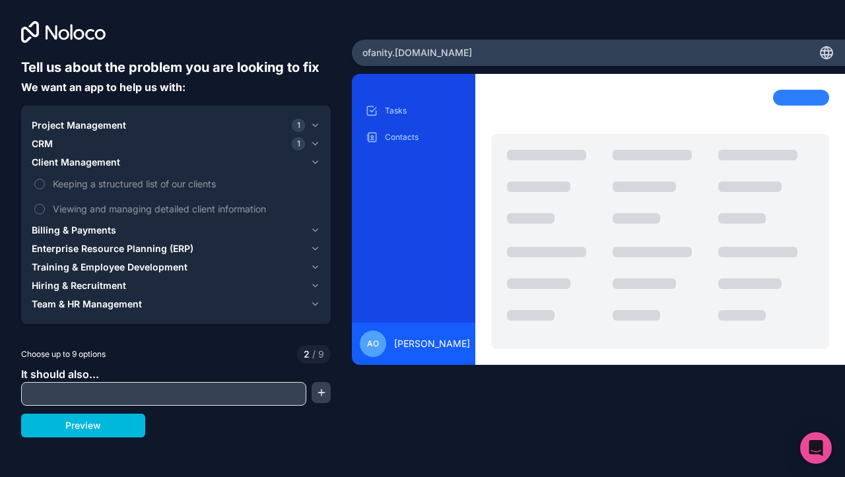
click at [113, 181] on span "Keeping a structured list of our clients" at bounding box center [185, 184] width 265 height 14
click at [45, 181] on button "Keeping a structured list of our clients" at bounding box center [39, 184] width 11 height 11
click at [113, 181] on span "Keeping a structured list of our clients" at bounding box center [185, 184] width 265 height 14
click at [45, 181] on button "Keeping a structured list of our clients" at bounding box center [39, 184] width 11 height 11
click at [117, 181] on span "Keeping a structured list of our clients" at bounding box center [185, 184] width 265 height 14
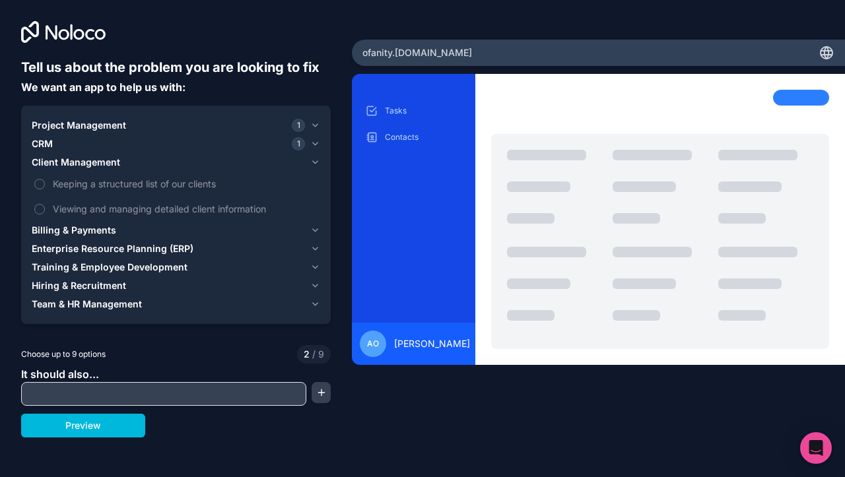
click at [45, 181] on button "Keeping a structured list of our clients" at bounding box center [39, 184] width 11 height 11
click at [115, 139] on div "CRM 1" at bounding box center [168, 143] width 273 height 13
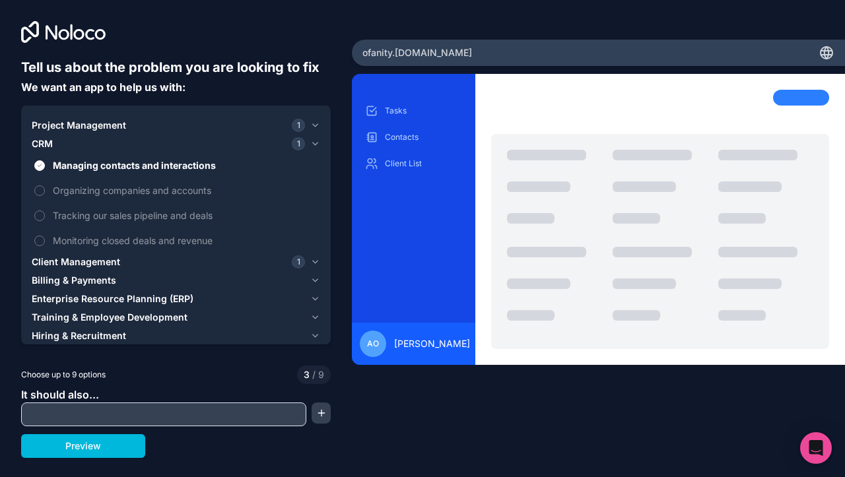
click at [106, 164] on span "Managing contacts and interactions" at bounding box center [185, 165] width 265 height 14
click at [45, 164] on button "Managing contacts and interactions" at bounding box center [39, 165] width 11 height 11
click at [115, 137] on div "CRM" at bounding box center [168, 143] width 273 height 13
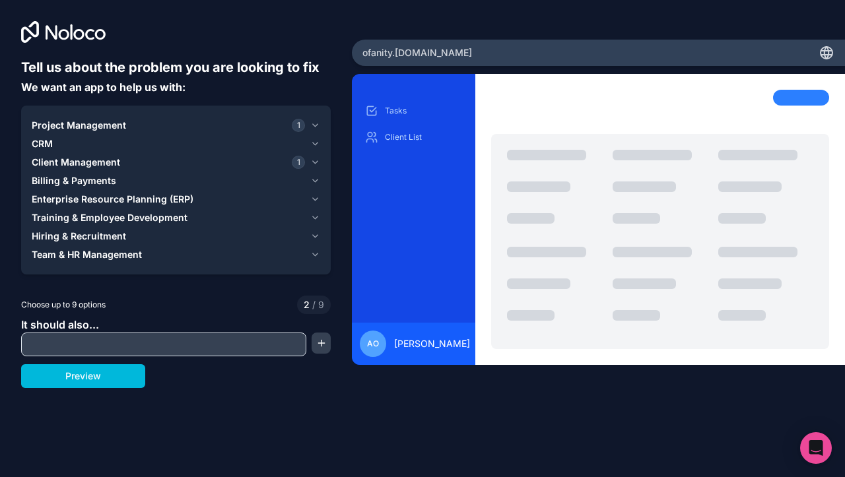
click at [112, 159] on span "Client Management" at bounding box center [76, 162] width 88 height 13
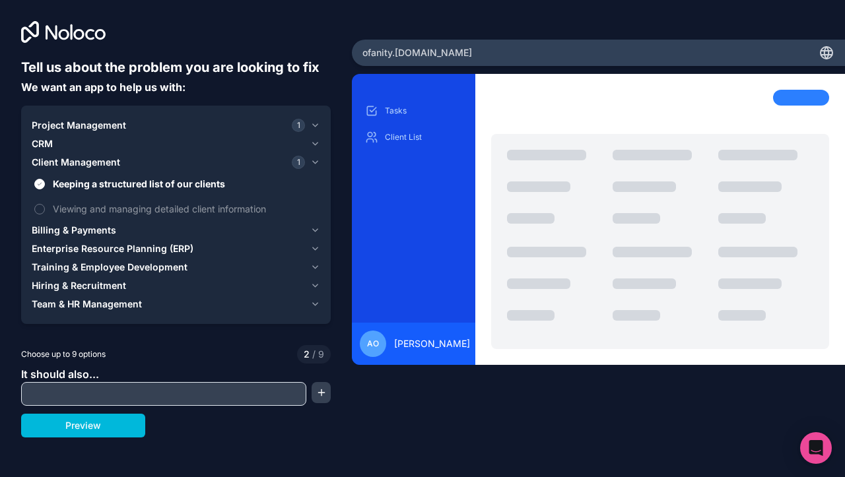
click at [107, 208] on span "Viewing and managing detailed client information" at bounding box center [185, 209] width 265 height 14
click at [45, 208] on button "Viewing and managing detailed client information" at bounding box center [39, 209] width 11 height 11
click at [102, 228] on span "Billing & Payments" at bounding box center [74, 230] width 84 height 13
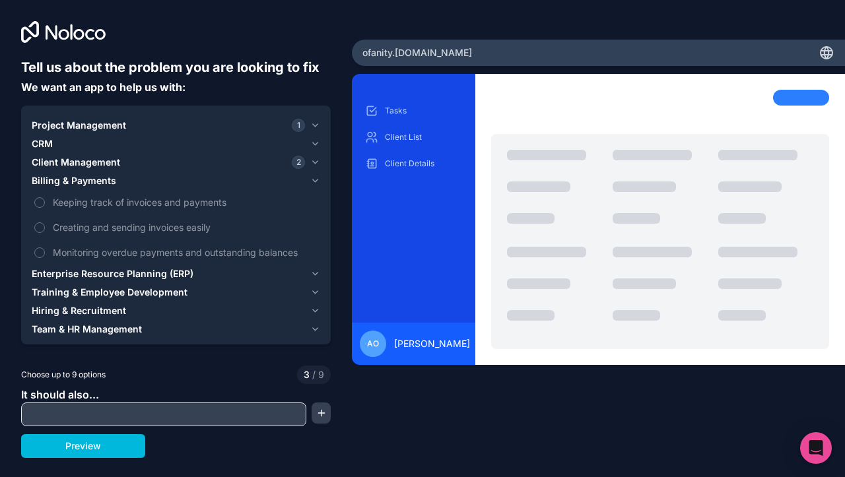
click at [113, 203] on span "Keeping track of invoices and payments" at bounding box center [185, 202] width 265 height 14
click at [45, 203] on button "Keeping track of invoices and payments" at bounding box center [39, 202] width 11 height 11
click at [108, 226] on span "Creating and sending invoices easily" at bounding box center [185, 227] width 265 height 14
click at [45, 226] on button "Creating and sending invoices easily" at bounding box center [39, 227] width 11 height 11
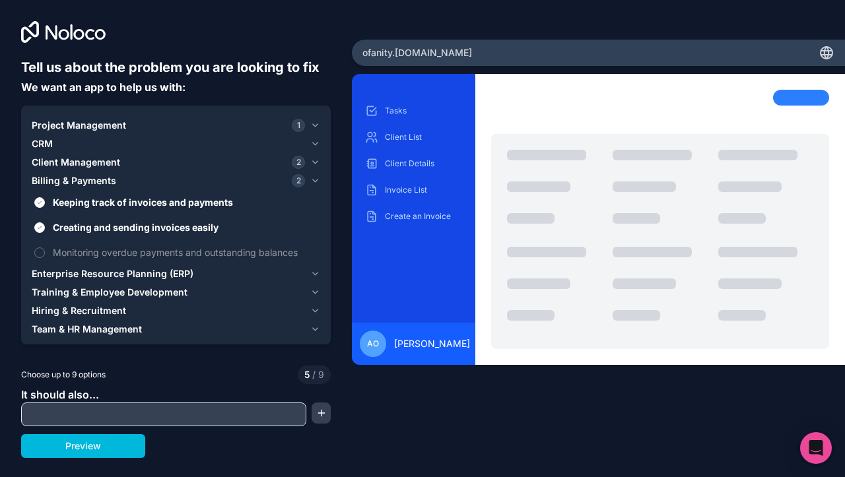
click at [107, 250] on span "Monitoring overdue payments and outstanding balances" at bounding box center [185, 252] width 265 height 14
click at [45, 250] on button "Monitoring overdue payments and outstanding balances" at bounding box center [39, 252] width 11 height 11
click at [106, 265] on button "Enterprise Resource Planning (ERP)" at bounding box center [176, 274] width 288 height 18
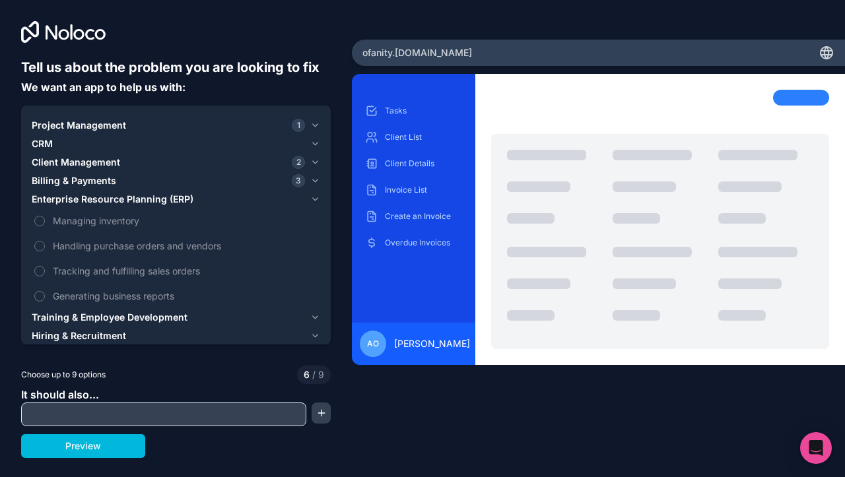
click at [115, 192] on button "Enterprise Resource Planning (ERP)" at bounding box center [176, 199] width 288 height 18
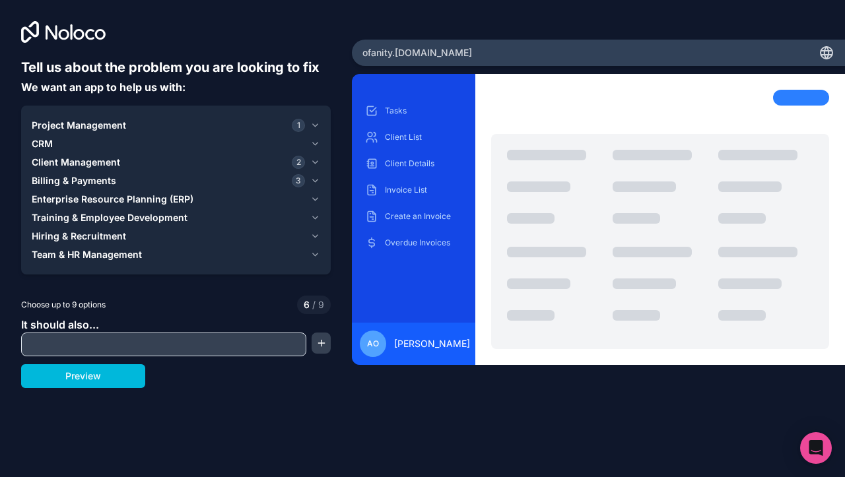
click at [116, 186] on div "Billing & Payments 3" at bounding box center [168, 180] width 273 height 13
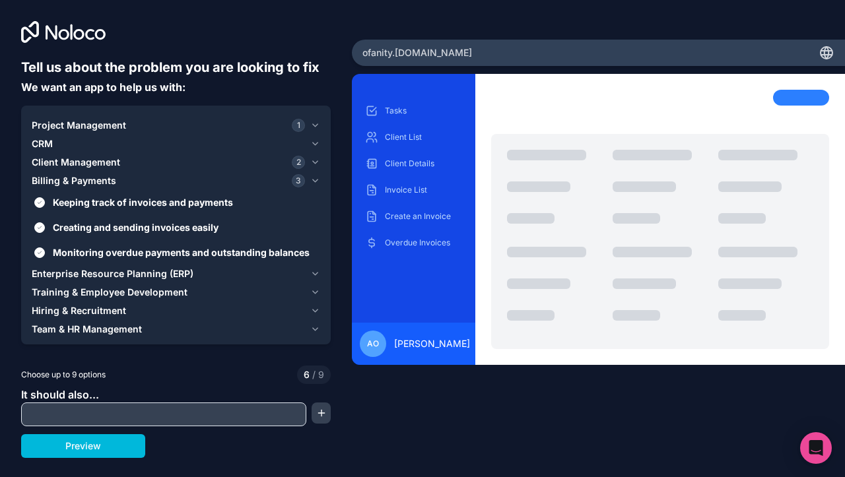
click at [113, 198] on span "Keeping track of invoices and payments" at bounding box center [185, 202] width 265 height 14
click at [45, 198] on button "Keeping track of invoices and payments" at bounding box center [39, 202] width 11 height 11
click at [113, 218] on label "Creating and sending invoices easily" at bounding box center [176, 227] width 288 height 24
click at [45, 222] on button "Creating and sending invoices easily" at bounding box center [39, 227] width 11 height 11
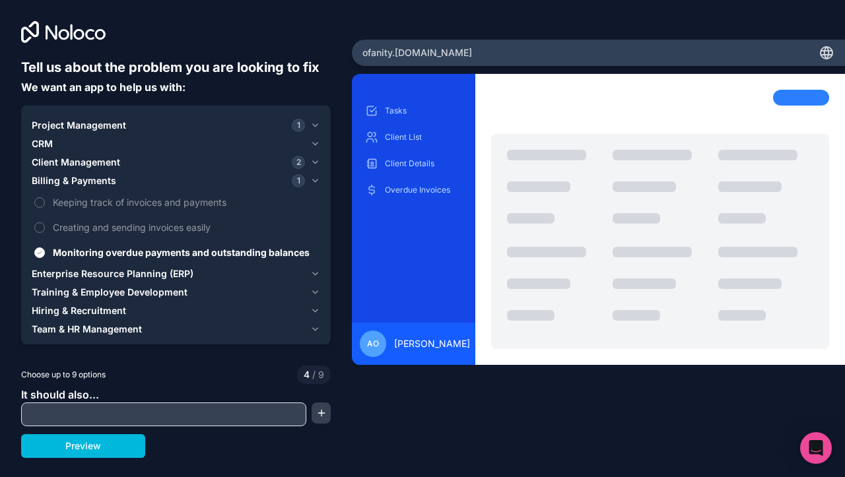
click at [106, 253] on span "Monitoring overdue payments and outstanding balances" at bounding box center [185, 252] width 265 height 14
click at [45, 253] on button "Monitoring overdue payments and outstanding balances" at bounding box center [39, 252] width 11 height 11
click at [105, 267] on button "Enterprise Resource Planning (ERP)" at bounding box center [176, 274] width 288 height 18
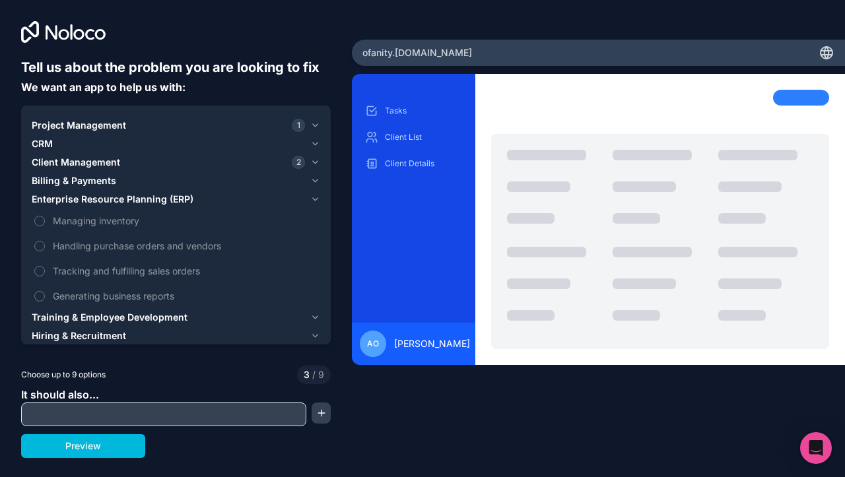
click at [117, 313] on span "Training & Employee Development" at bounding box center [110, 317] width 156 height 13
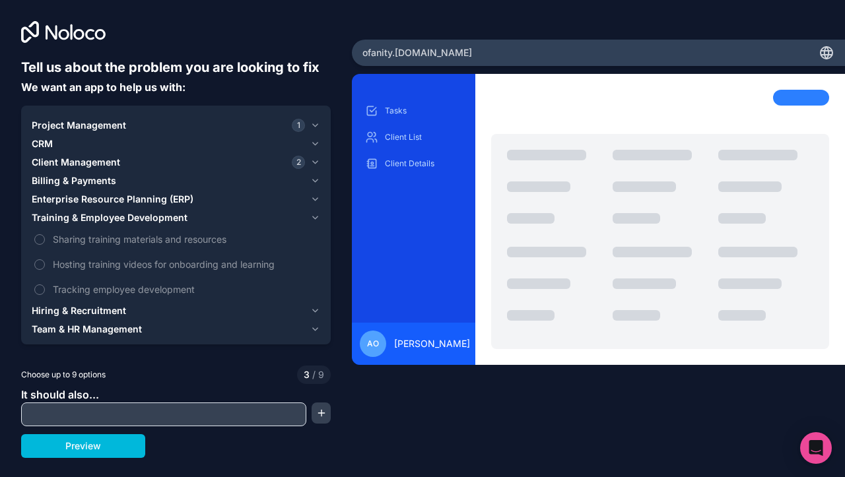
click at [127, 272] on label "Hosting training videos for onboarding and learning" at bounding box center [176, 264] width 288 height 24
click at [45, 270] on button "Hosting training videos for onboarding and learning" at bounding box center [39, 264] width 11 height 11
click at [130, 266] on span "Hosting training videos for onboarding and learning" at bounding box center [185, 264] width 265 height 14
click at [45, 266] on button "Hosting training videos for onboarding and learning" at bounding box center [39, 264] width 11 height 11
click at [135, 240] on span "Sharing training materials and resources" at bounding box center [185, 239] width 265 height 14
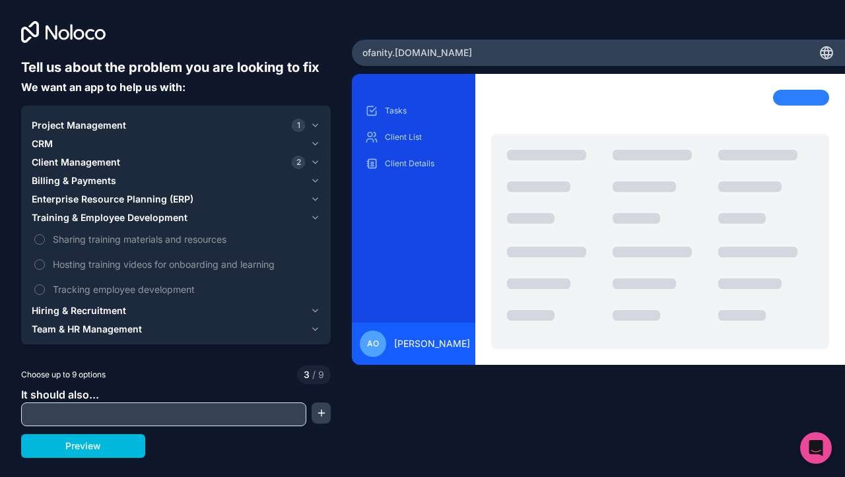
click at [45, 240] on button "Sharing training materials and resources" at bounding box center [39, 239] width 11 height 11
click at [135, 240] on span "Sharing training materials and resources" at bounding box center [185, 239] width 265 height 14
click at [45, 240] on button "Sharing training materials and resources" at bounding box center [39, 239] width 11 height 11
click at [127, 286] on span "Tracking employee development" at bounding box center [185, 289] width 265 height 14
click at [45, 286] on button "Tracking employee development" at bounding box center [39, 289] width 11 height 11
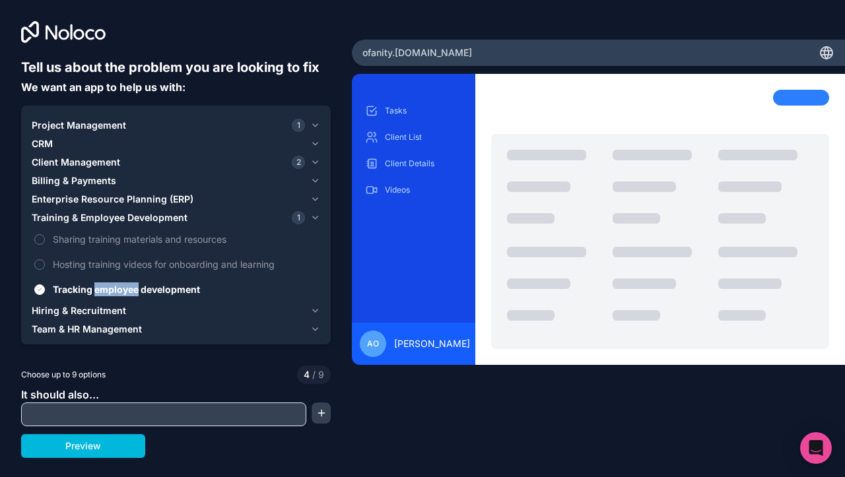
click at [127, 286] on span "Tracking employee development" at bounding box center [185, 289] width 265 height 14
click at [45, 286] on button "Tracking employee development" at bounding box center [39, 289] width 11 height 11
click at [111, 309] on span "Hiring & Recruitment" at bounding box center [79, 310] width 94 height 13
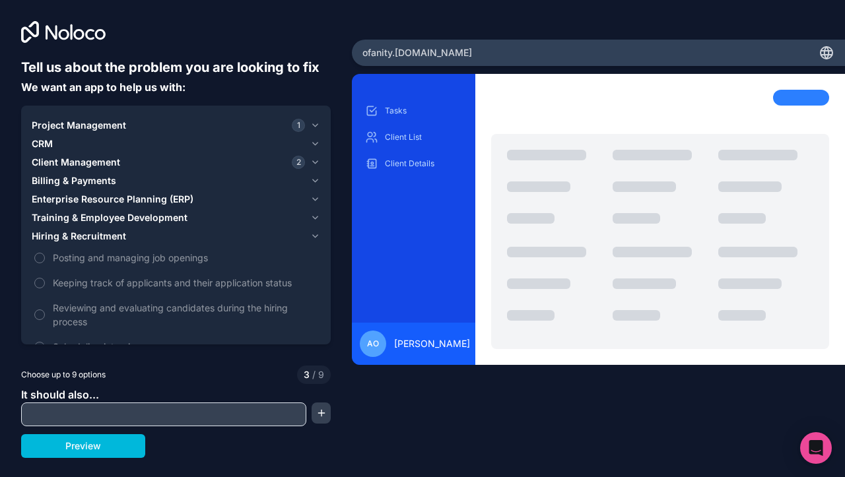
click at [140, 285] on span "Keeping track of applicants and their application status" at bounding box center [185, 283] width 265 height 14
click at [45, 285] on button "Keeping track of applicants and their application status" at bounding box center [39, 283] width 11 height 11
click at [139, 285] on span "Keeping track of applicants and their application status" at bounding box center [185, 283] width 265 height 14
click at [45, 285] on button "Keeping track of applicants and their application status" at bounding box center [39, 283] width 11 height 11
click at [148, 259] on span "Posting and managing job openings" at bounding box center [185, 258] width 265 height 14
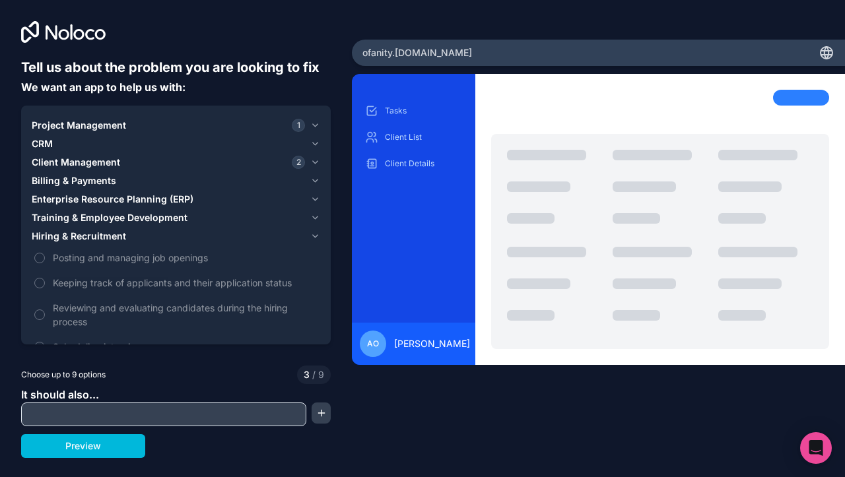
click at [45, 259] on button "Posting and managing job openings" at bounding box center [39, 258] width 11 height 11
click at [148, 259] on span "Posting and managing job openings" at bounding box center [185, 258] width 265 height 14
click at [45, 259] on button "Posting and managing job openings" at bounding box center [39, 258] width 11 height 11
click at [146, 278] on span "Keeping track of applicants and their application status" at bounding box center [185, 283] width 265 height 14
click at [45, 278] on button "Keeping track of applicants and their application status" at bounding box center [39, 283] width 11 height 11
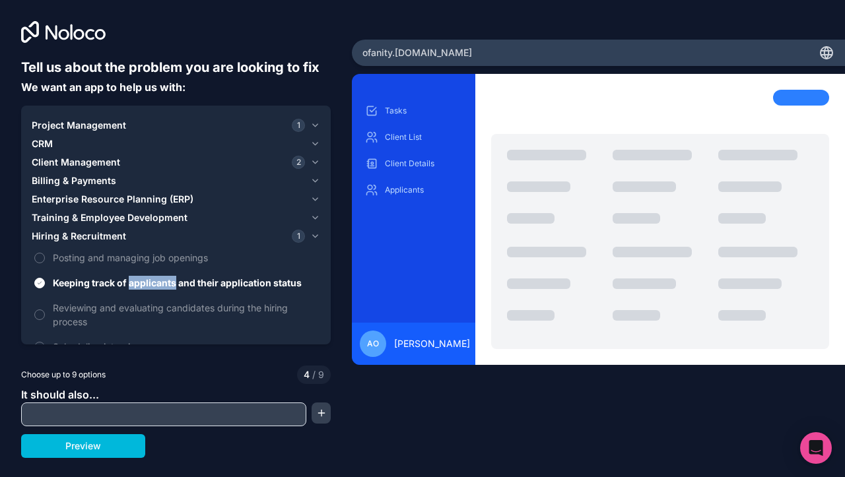
click at [146, 278] on span "Keeping track of applicants and their application status" at bounding box center [185, 283] width 265 height 14
click at [45, 278] on button "Keeping track of applicants and their application status" at bounding box center [39, 283] width 11 height 11
click at [152, 230] on div "Hiring & Recruitment" at bounding box center [168, 236] width 273 height 13
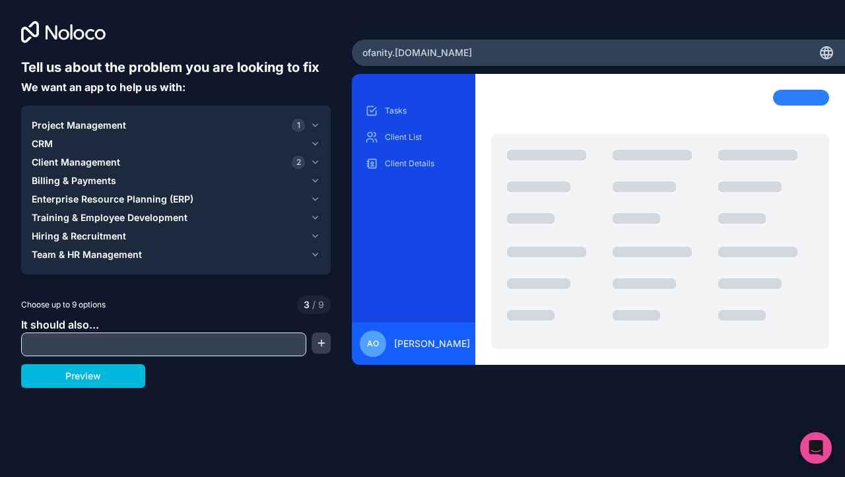
click at [149, 253] on div "Team & HR Management" at bounding box center [168, 254] width 273 height 13
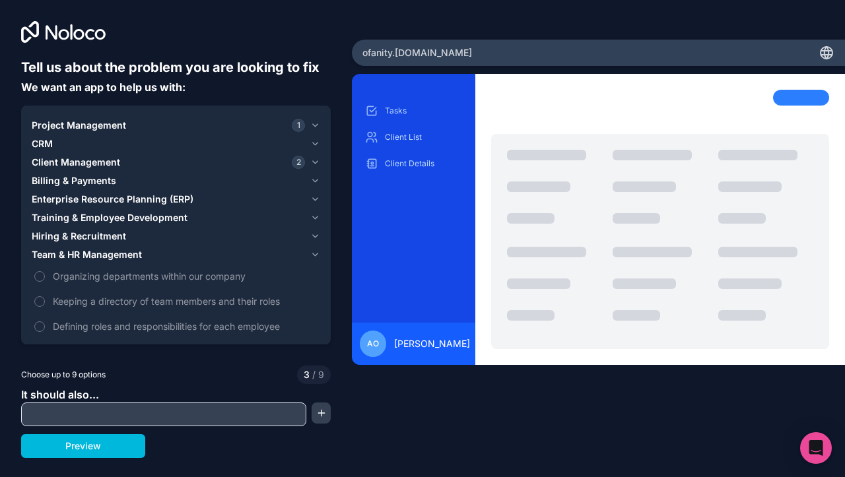
click at [149, 252] on div "Team & HR Management" at bounding box center [168, 254] width 273 height 13
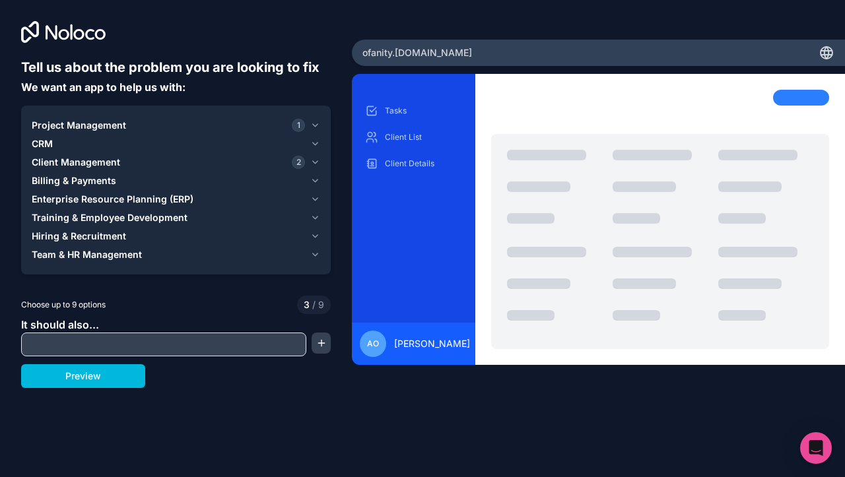
click at [137, 336] on input "text" at bounding box center [163, 344] width 278 height 18
type input "Shift Logs"
click at [313, 343] on button "button" at bounding box center [320, 343] width 19 height 21
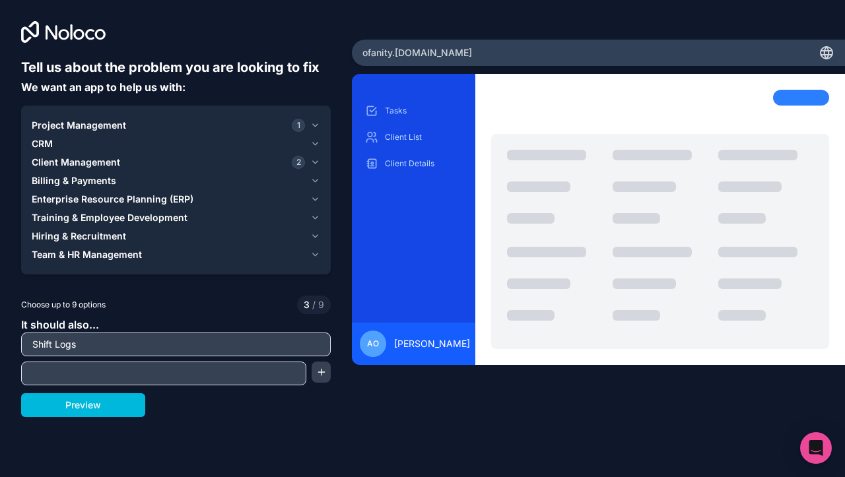
click at [131, 369] on input "text" at bounding box center [163, 373] width 278 height 18
type input "Sales Log"
click at [137, 343] on input "Shift Logs" at bounding box center [175, 344] width 303 height 18
type input "Shift Log"
click at [319, 371] on button "button" at bounding box center [320, 372] width 19 height 21
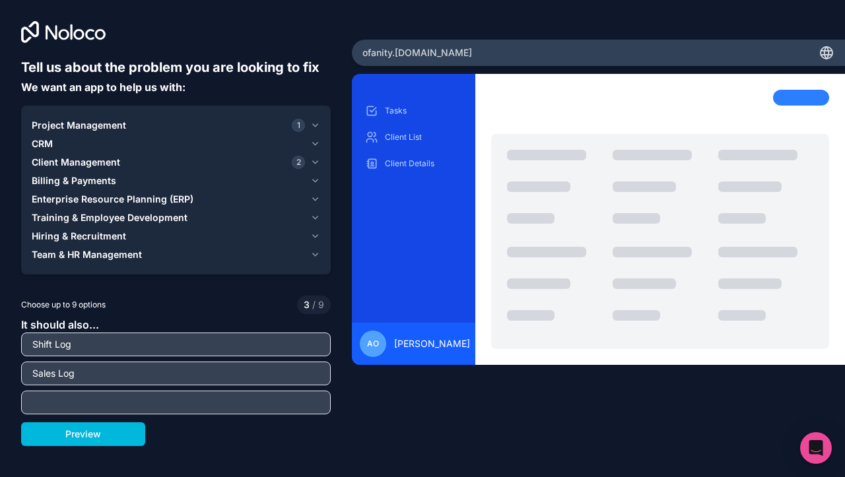
click at [222, 406] on input "text" at bounding box center [175, 402] width 303 height 18
type input "Custom Requests"
click at [125, 434] on button "Preview" at bounding box center [83, 434] width 124 height 24
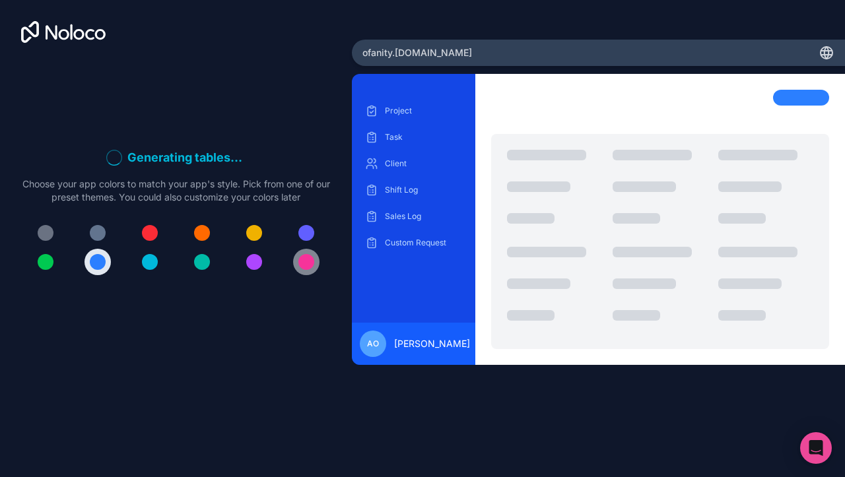
click at [307, 263] on div at bounding box center [306, 262] width 16 height 16
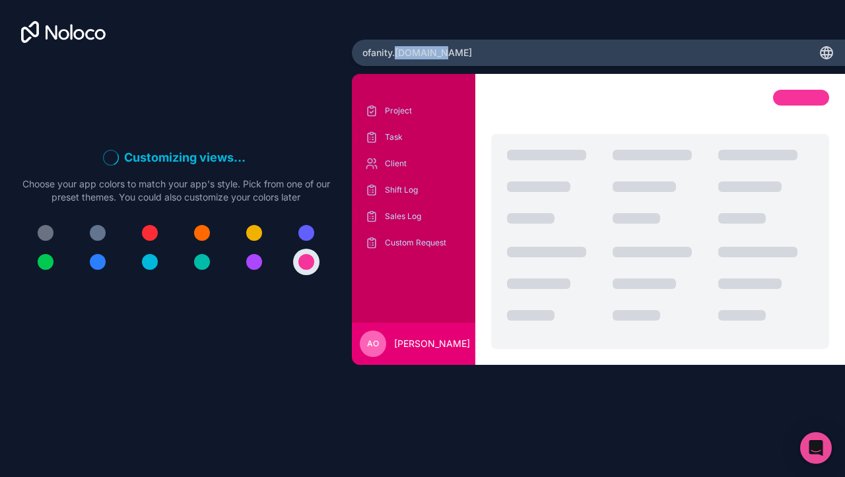
drag, startPoint x: 397, startPoint y: 54, endPoint x: 453, endPoint y: 51, distance: 56.8
click at [453, 51] on div "ofanity .noloco.co" at bounding box center [598, 53] width 493 height 26
click at [787, 30] on div "Customizing views . . . Meanwhile, let's personalize it! Choose your app colors…" at bounding box center [422, 238] width 845 height 477
click at [812, 446] on icon "Open Intercom Messenger" at bounding box center [815, 447] width 15 height 17
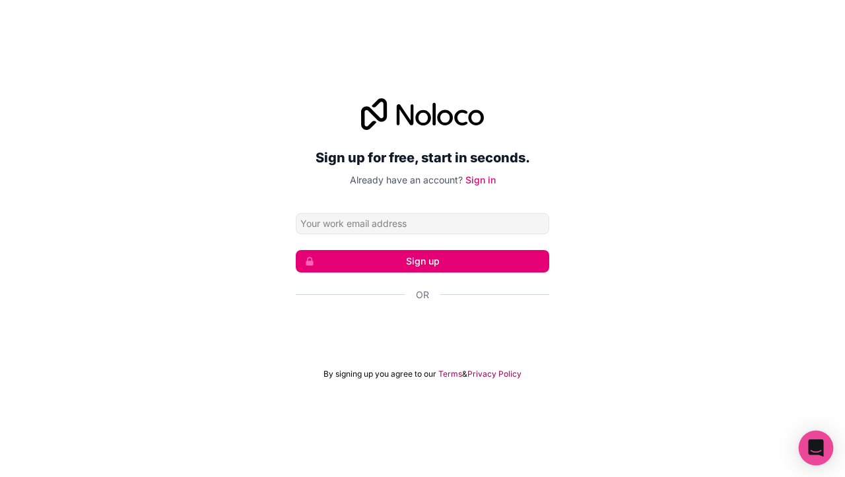
click at [823, 445] on icon "Open Intercom Messenger" at bounding box center [815, 447] width 15 height 17
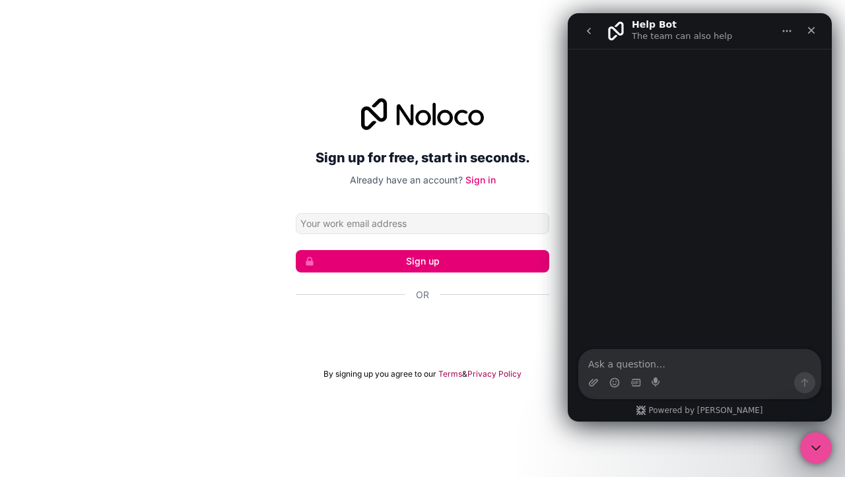
click at [585, 29] on icon "go back" at bounding box center [588, 31] width 11 height 11
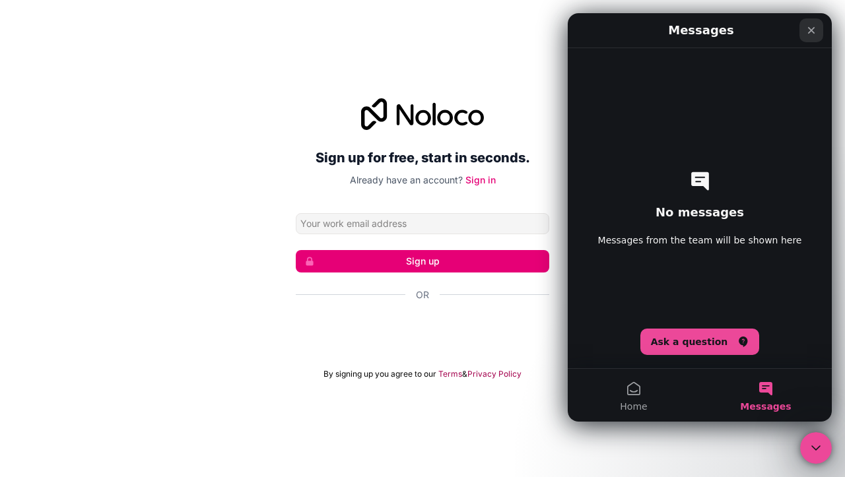
click at [814, 33] on icon "Close" at bounding box center [811, 30] width 7 height 7
